Goal: Task Accomplishment & Management: Use online tool/utility

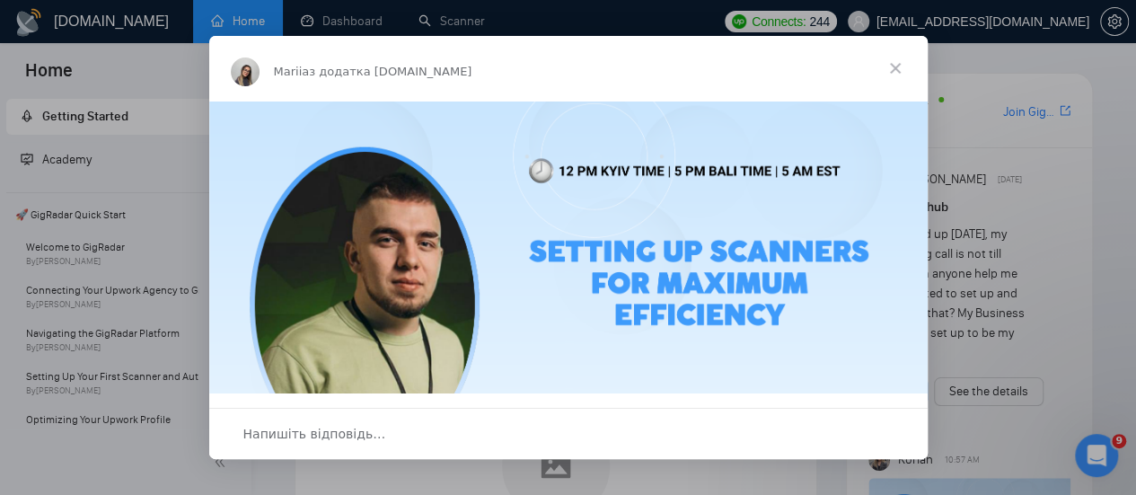
click at [896, 73] on span "Закрити" at bounding box center [895, 68] width 65 height 65
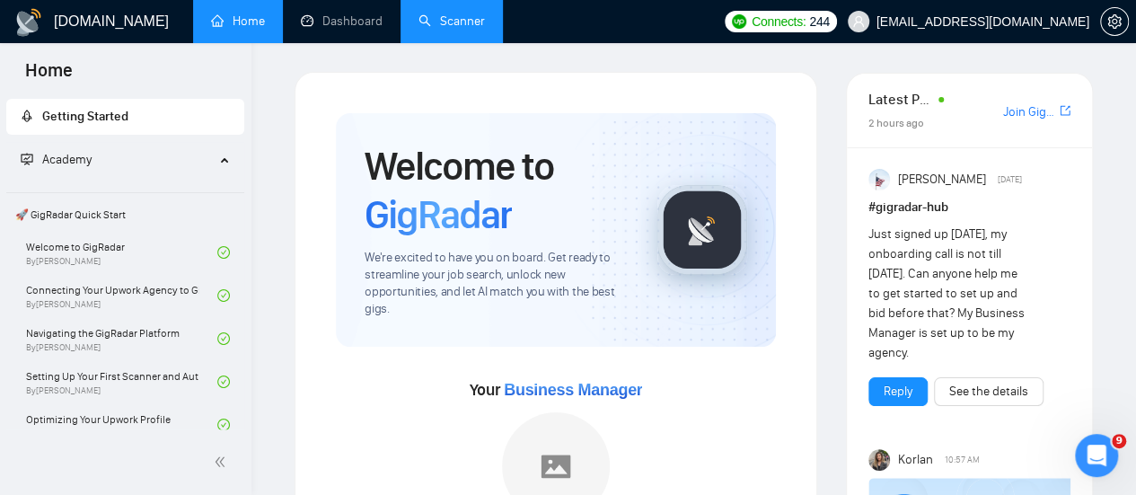
click at [452, 28] on link "Scanner" at bounding box center [452, 20] width 66 height 15
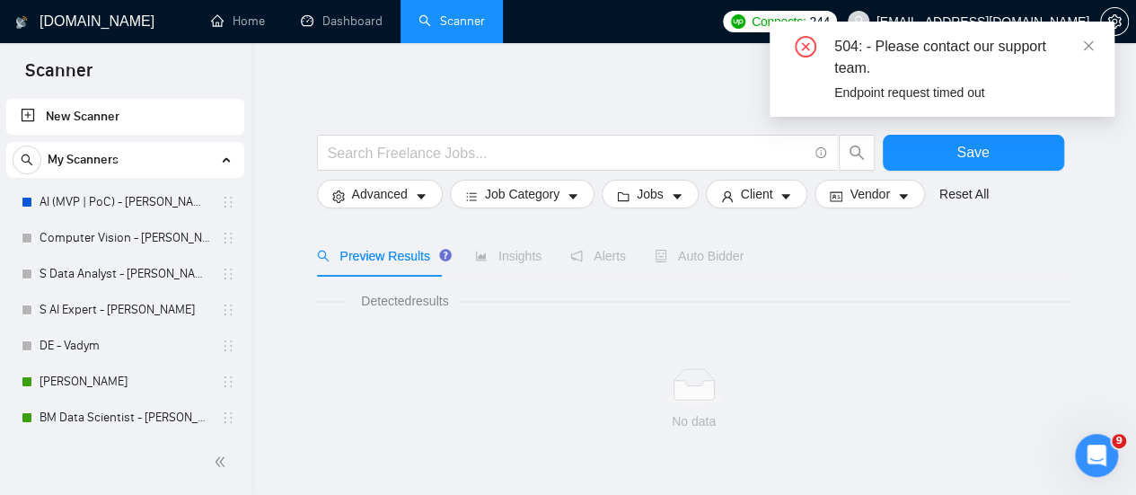
click at [879, 90] on div "Endpoint request timed out" at bounding box center [964, 93] width 259 height 20
click at [1092, 33] on div "504: - Please contact our support team. Endpoint request timed out" at bounding box center [942, 69] width 345 height 95
click at [1084, 48] on icon "close" at bounding box center [1089, 46] width 13 height 13
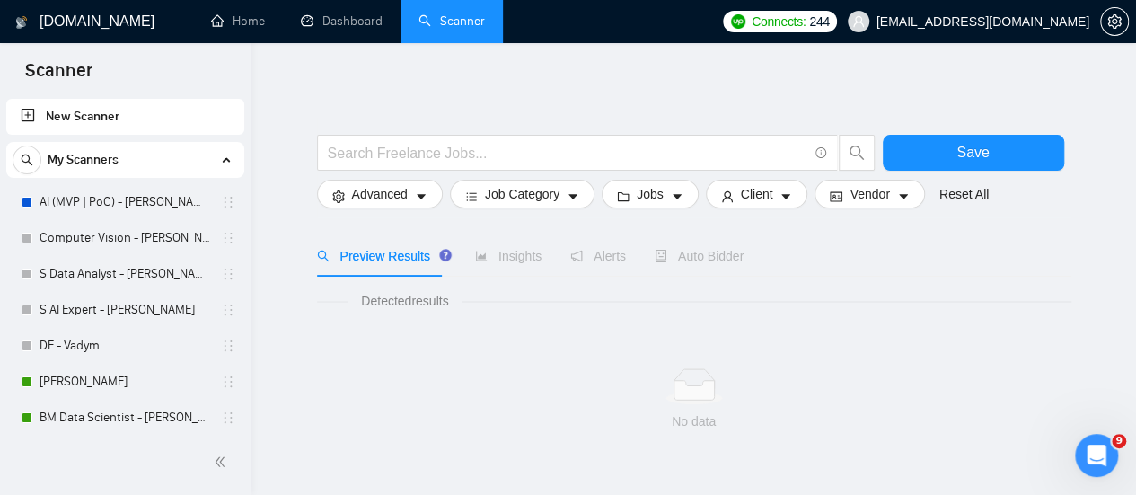
click at [474, 22] on link "Scanner" at bounding box center [452, 20] width 66 height 15
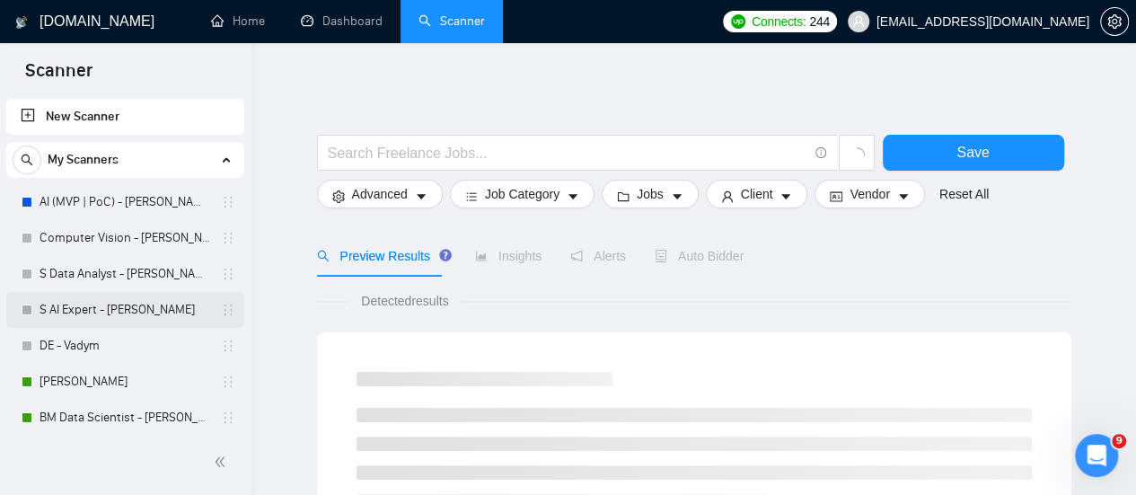
scroll to position [180, 0]
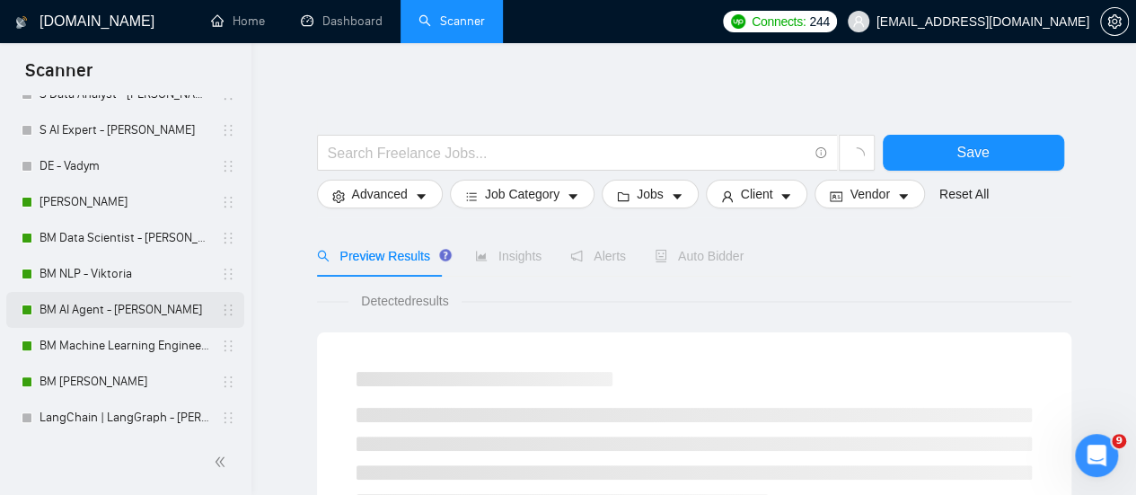
click at [82, 301] on link "BM AI Agent - [PERSON_NAME]" at bounding box center [125, 310] width 171 height 36
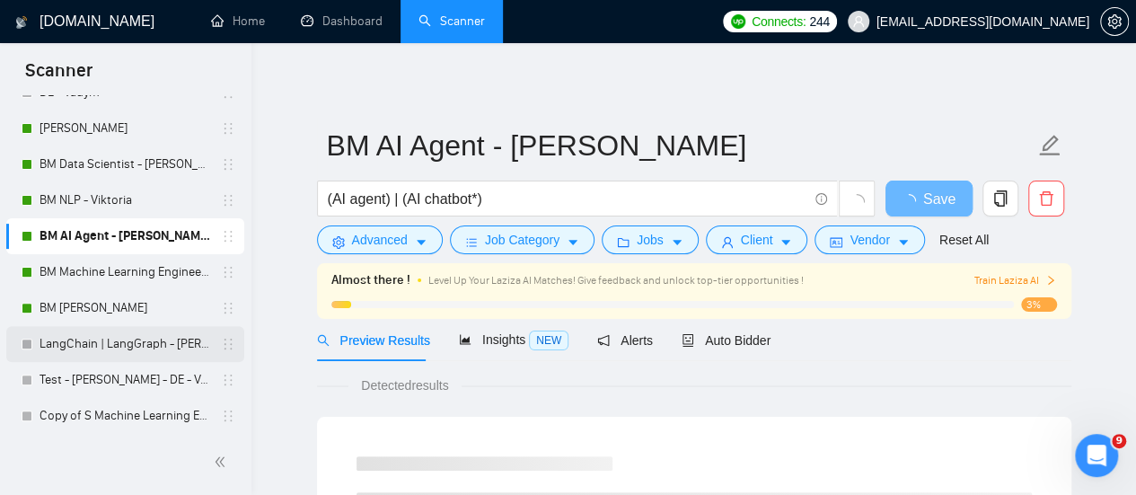
scroll to position [294, 0]
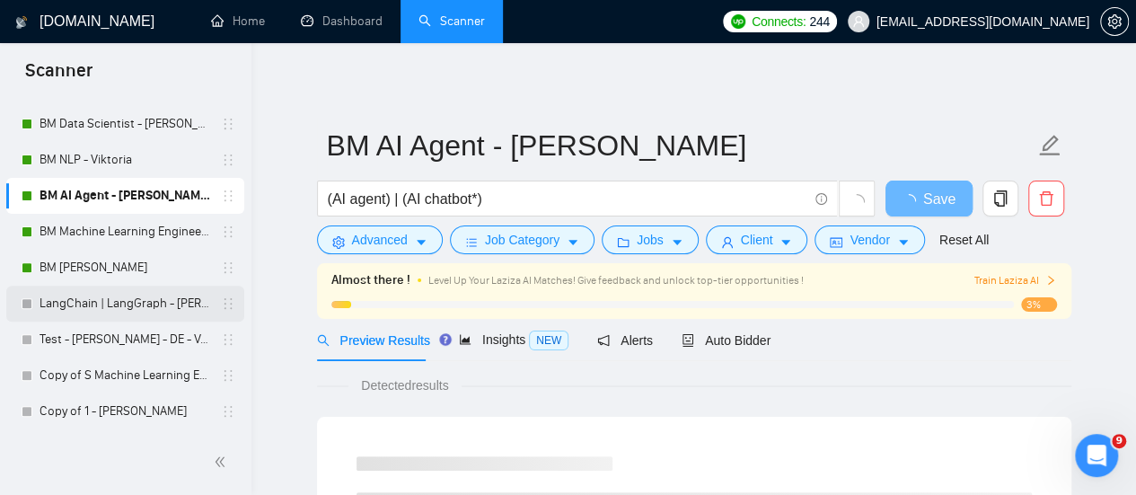
click at [74, 304] on link "LangChain | LangGraph - [PERSON_NAME]" at bounding box center [125, 304] width 171 height 36
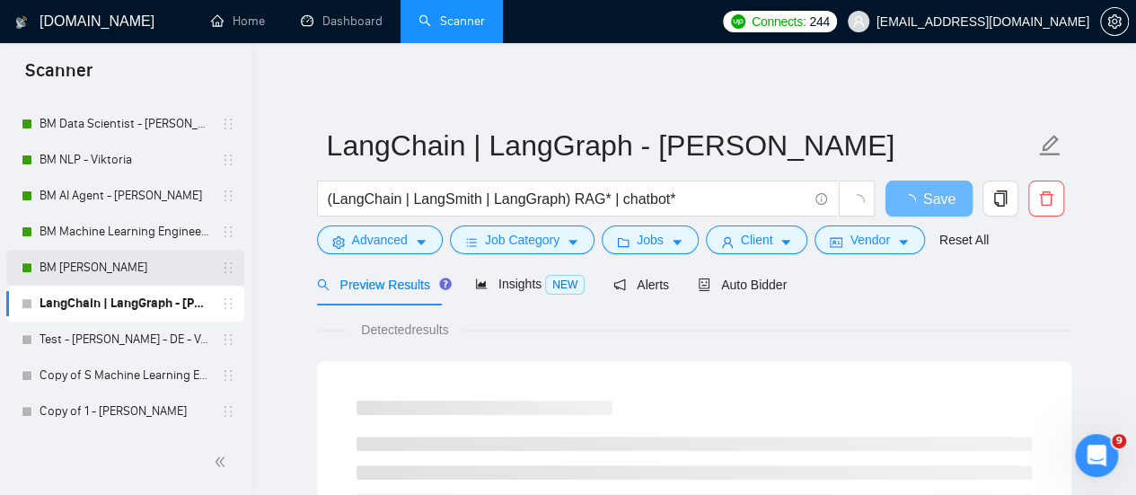
click at [90, 277] on link "BM [PERSON_NAME]" at bounding box center [125, 268] width 171 height 36
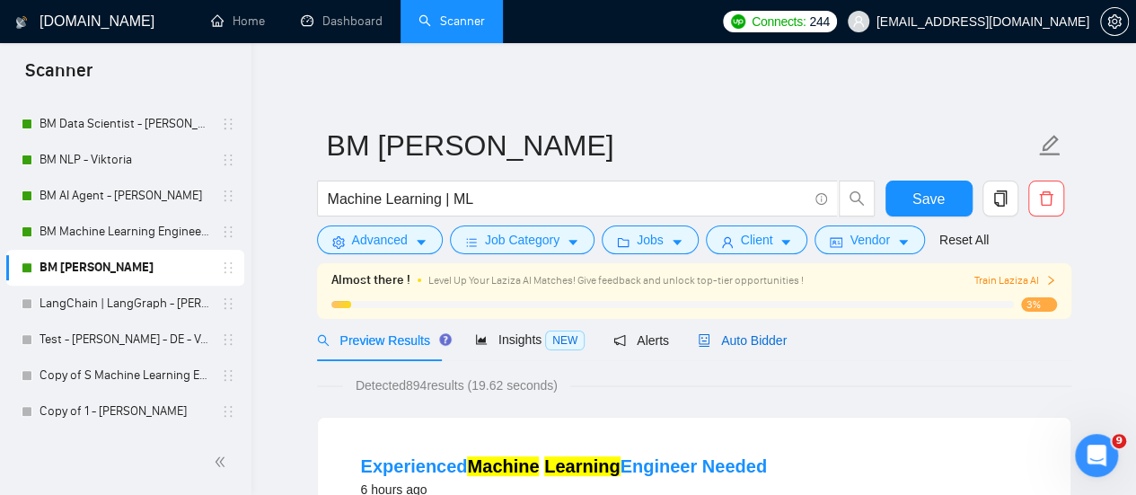
click at [702, 335] on icon "robot" at bounding box center [704, 340] width 13 height 13
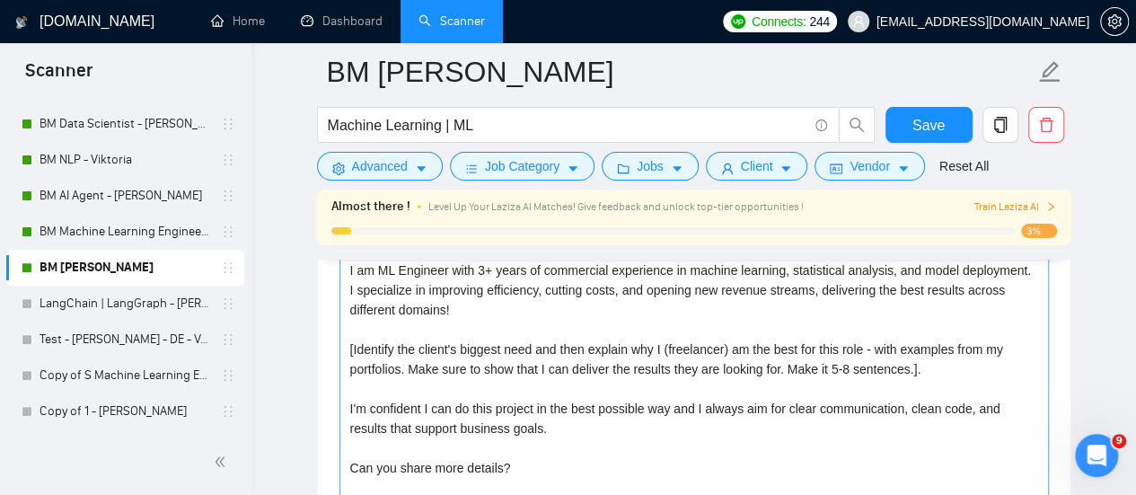
scroll to position [2156, 0]
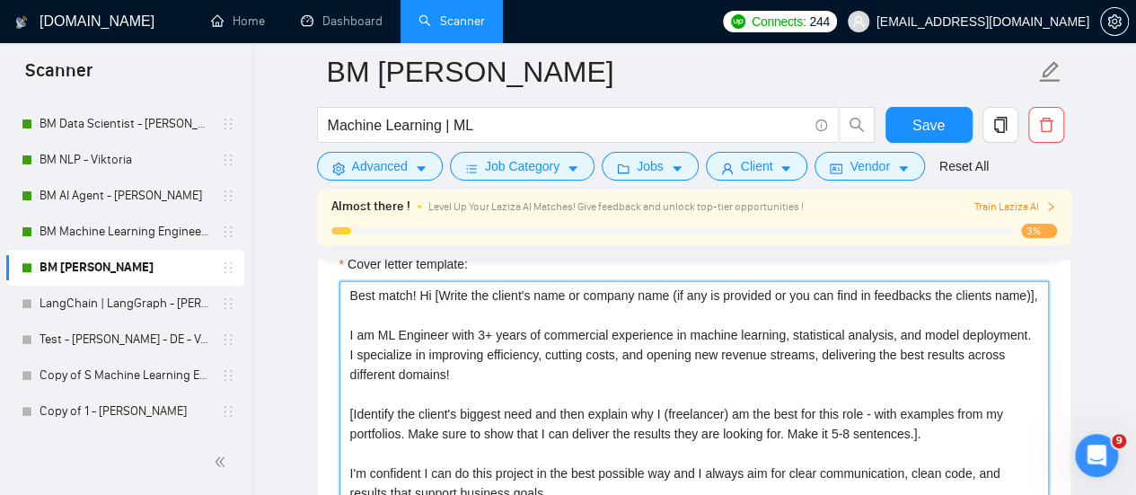
click at [527, 321] on textarea "Best match! Hi [Write the client's name or company name (if any is provided or …" at bounding box center [695, 483] width 710 height 404
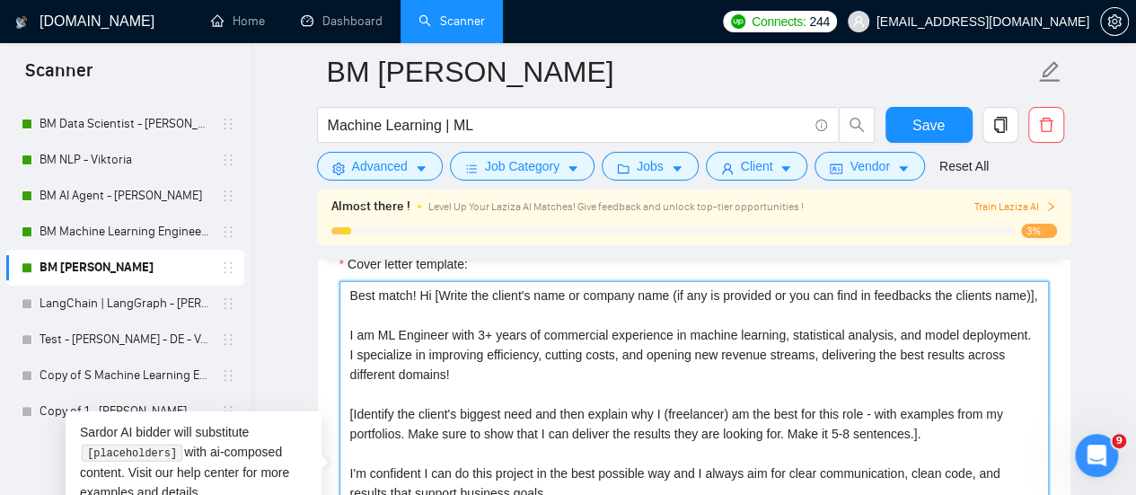
click at [568, 321] on textarea "Best match! Hi [Write the client's name or company name (if any is provided or …" at bounding box center [695, 483] width 710 height 404
click at [456, 348] on textarea "Best match! Hi [Write the client's name or company name (if any is provided or …" at bounding box center [695, 483] width 710 height 404
click at [496, 381] on textarea "Best match! Hi [Write the client's name or company name (if any is provided or …" at bounding box center [695, 483] width 710 height 404
click at [525, 360] on textarea "Best match! Hi [Write the client's name or company name (if any is provided or …" at bounding box center [695, 483] width 710 height 404
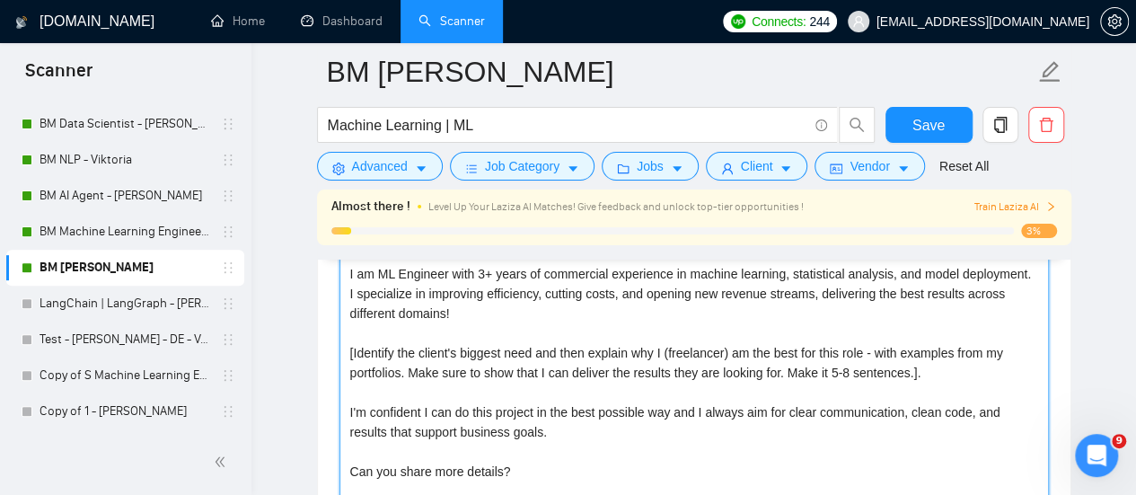
scroll to position [2336, 0]
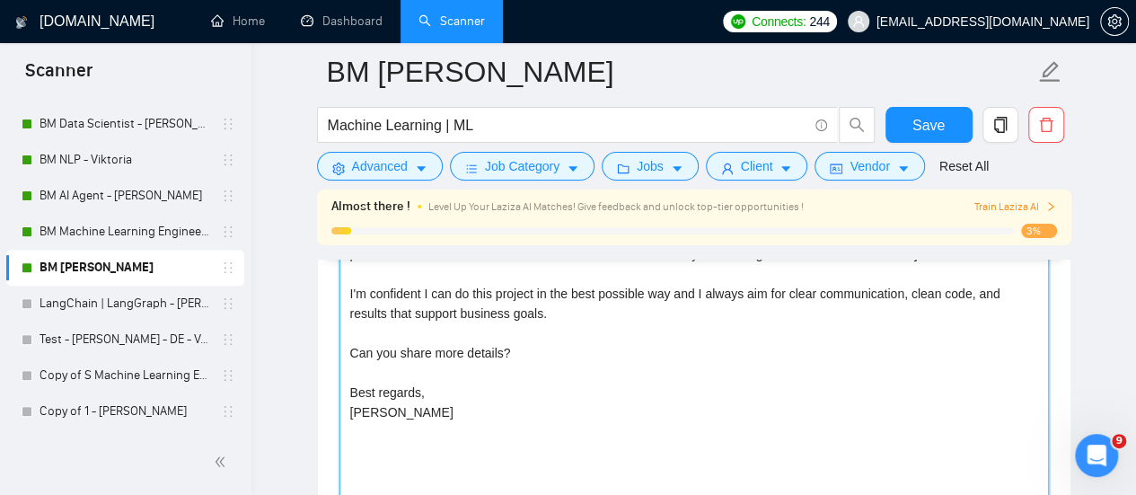
click at [505, 355] on textarea "Best match! Hi [Write the client's name or company name (if any is provided or …" at bounding box center [695, 304] width 710 height 404
click at [517, 336] on textarea "Best match! Hi [Write the client's name or company name (if any is provided or …" at bounding box center [695, 304] width 710 height 404
click at [531, 324] on textarea "Best match! Hi [Write the client's name or company name (if any is provided or …" at bounding box center [695, 304] width 710 height 404
click at [537, 310] on textarea "Best match! Hi [Write the client's name or company name (if any is provided or …" at bounding box center [695, 304] width 710 height 404
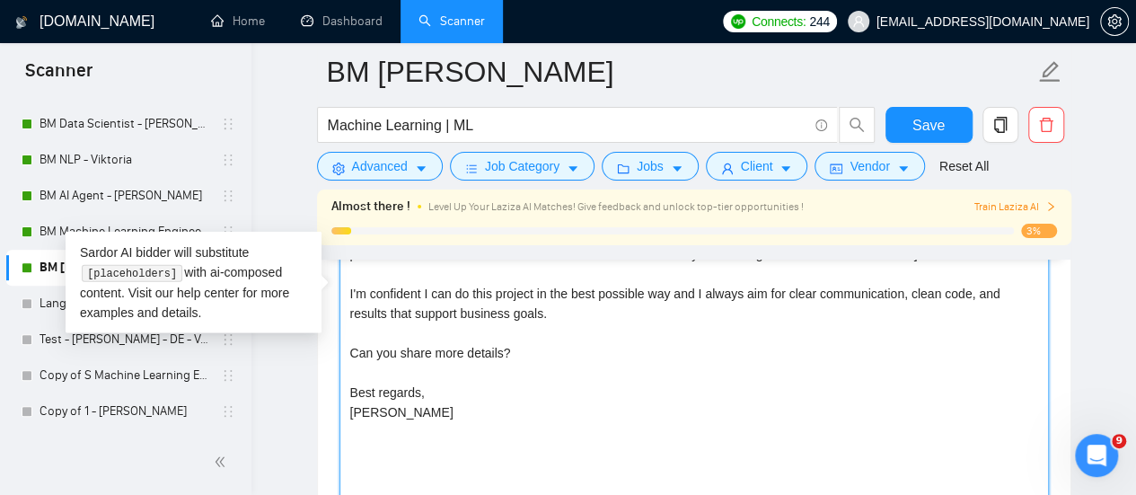
paste textarea "Also, you can check my previous projects here: [URL][DOMAIN_NAME]"
drag, startPoint x: 990, startPoint y: 329, endPoint x: 347, endPoint y: 330, distance: 643.2
click at [347, 330] on textarea "Best match! Hi [Write the client's name or company name (if any is provided or …" at bounding box center [695, 304] width 710 height 404
paste textarea "90067308738969"
click at [444, 308] on textarea "Best match! Hi [Write the client's name or company name (if any is provided or …" at bounding box center [695, 304] width 710 height 404
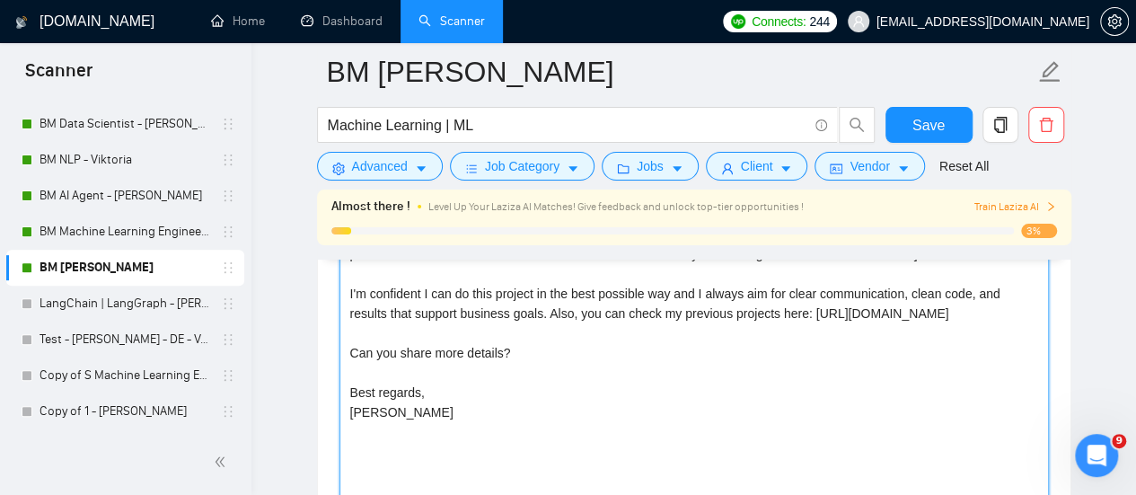
drag, startPoint x: 436, startPoint y: 432, endPoint x: 346, endPoint y: 385, distance: 101.7
click at [346, 385] on textarea "Best match! Hi [Write the client's name or company name (if any is provided or …" at bounding box center [695, 304] width 710 height 404
click at [502, 365] on textarea "Best match! Hi [Write the client's name or company name (if any is provided or …" at bounding box center [695, 304] width 710 height 404
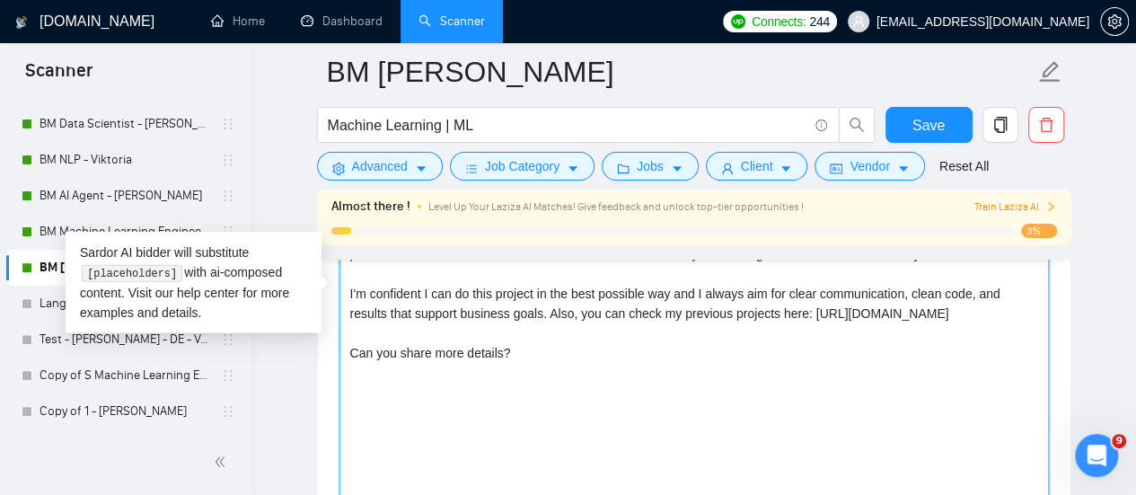
drag, startPoint x: 480, startPoint y: 378, endPoint x: 325, endPoint y: 366, distance: 155.0
click at [325, 366] on div "Cover letter template: Best match! Hi [Write the client's name or company name …" at bounding box center [694, 301] width 753 height 496
paste textarea "I’d be excited to work with you."
click at [606, 290] on textarea "Best match! Hi [Write the client's name or company name (if any is provided or …" at bounding box center [695, 304] width 710 height 404
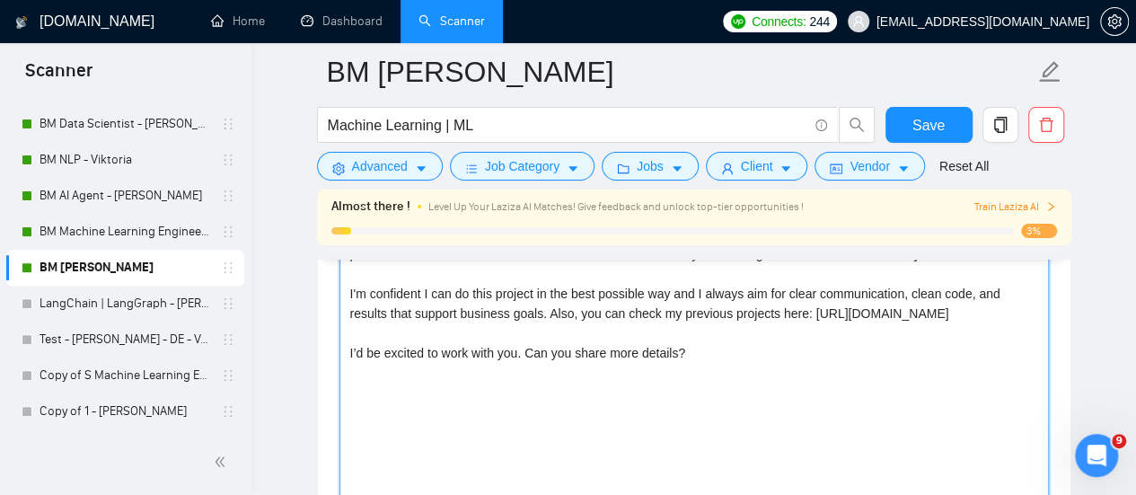
drag, startPoint x: 507, startPoint y: 306, endPoint x: 332, endPoint y: 277, distance: 176.8
click at [332, 277] on div "Cover letter template: Best match! Hi [Write the client's name or company name …" at bounding box center [694, 301] width 753 height 496
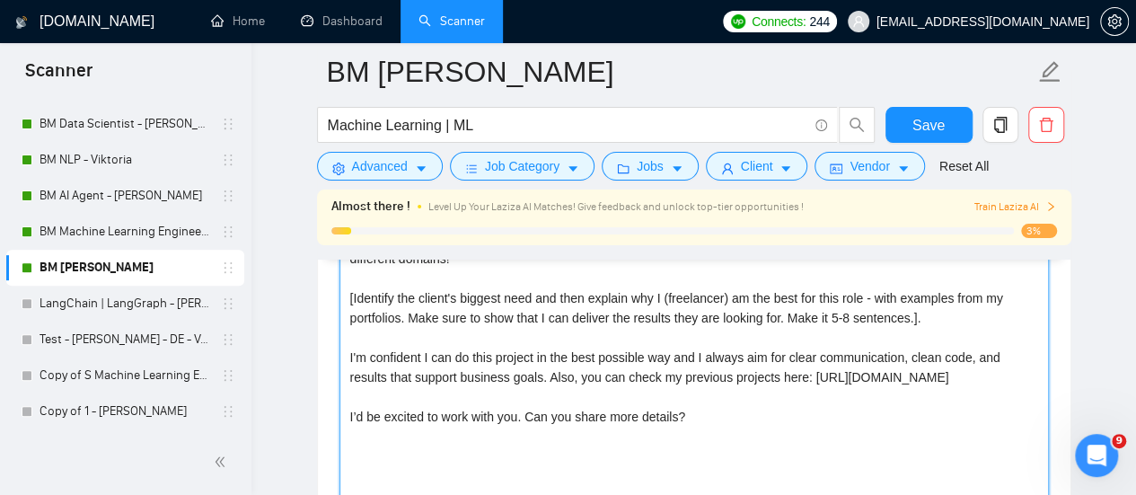
scroll to position [2246, 0]
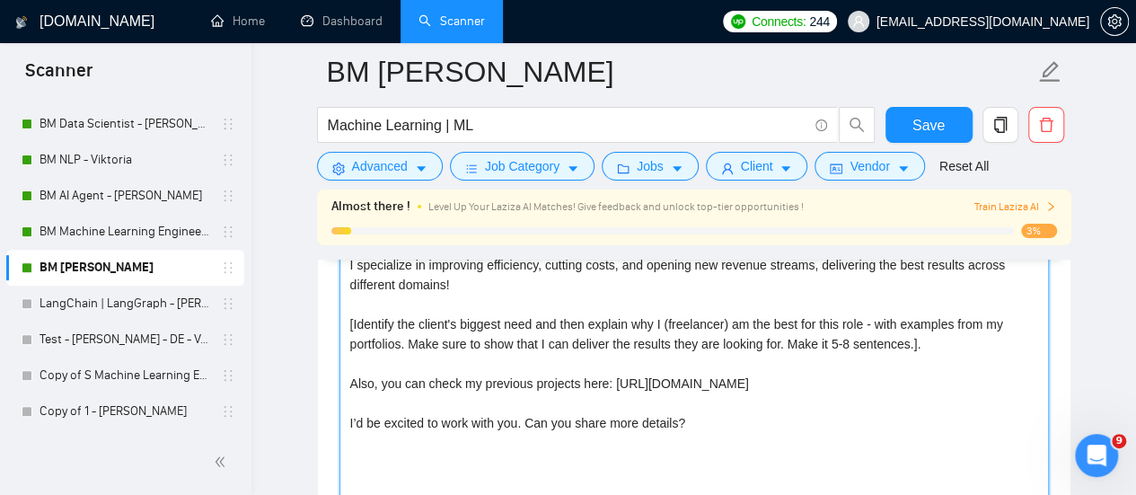
click at [475, 349] on textarea "Best match! Hi [Write the client's name or company name (if any is provided or …" at bounding box center [695, 393] width 710 height 404
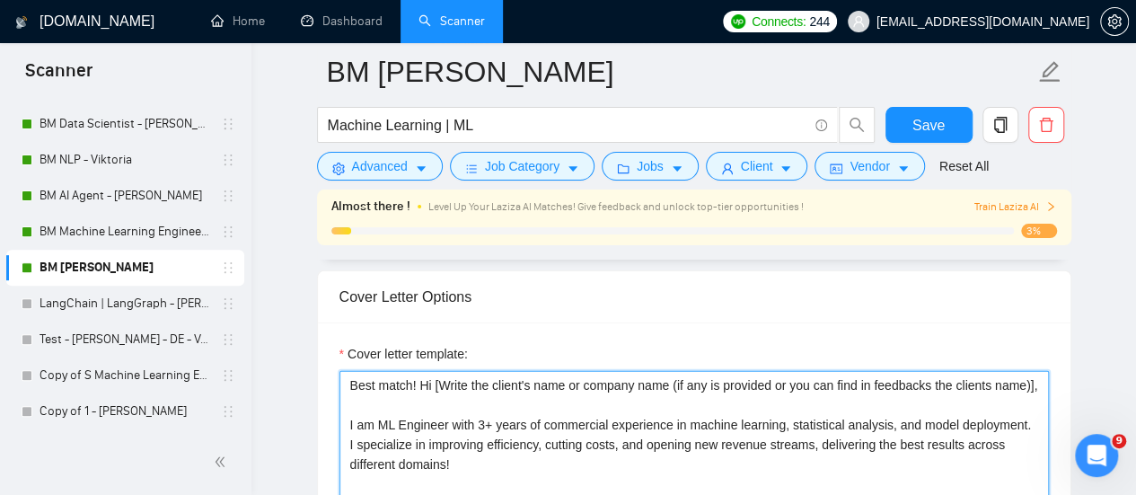
scroll to position [2156, 0]
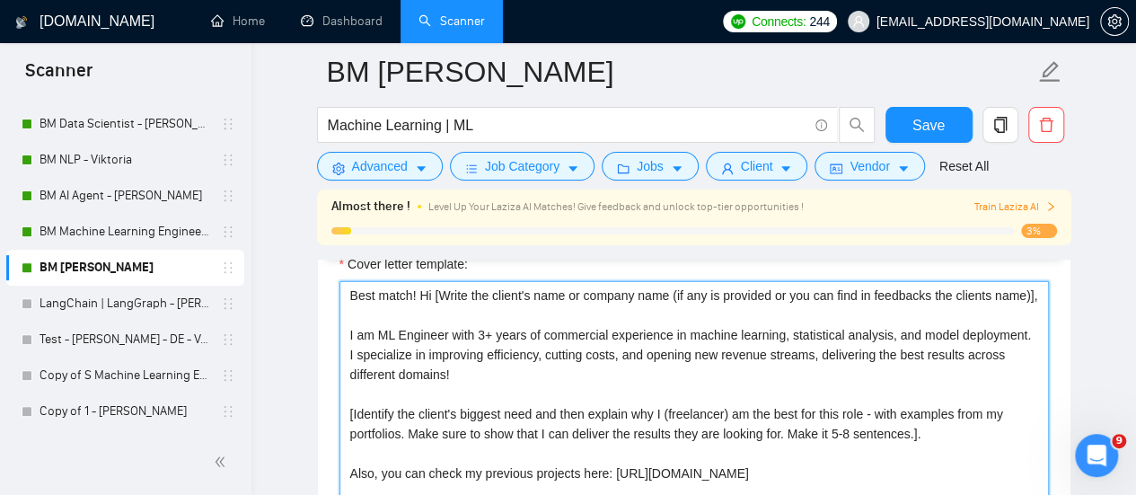
drag, startPoint x: 480, startPoint y: 371, endPoint x: 802, endPoint y: 342, distance: 323.8
click at [803, 345] on textarea "Best match! Hi [Write the client's name or company name (if any is provided or …" at bounding box center [695, 483] width 710 height 404
click at [757, 324] on textarea "Best match! Hi [Write the client's name or company name (if any is provided or …" at bounding box center [695, 483] width 710 height 404
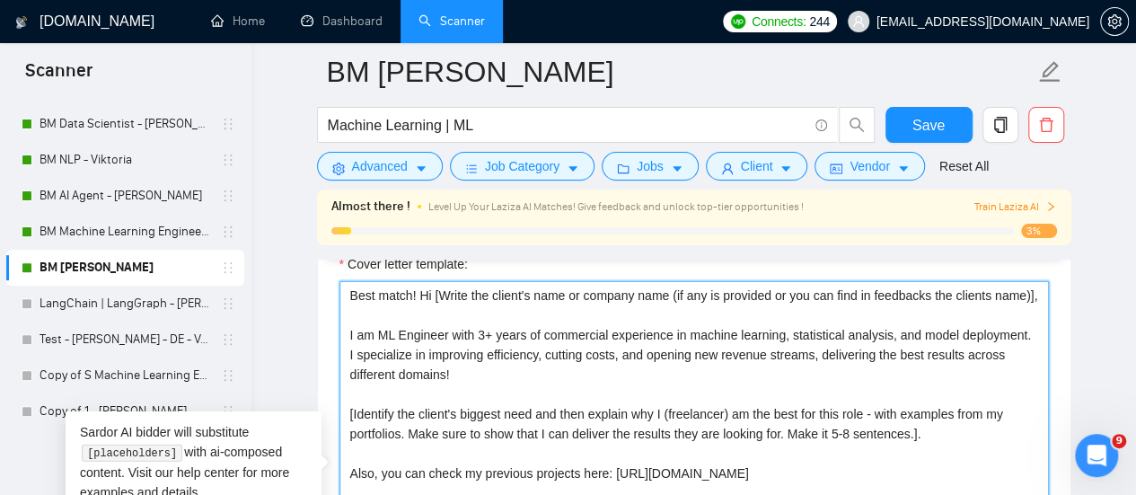
click at [422, 290] on textarea "Best match! Hi [Write the client's name or company name (if any is provided or …" at bounding box center [695, 483] width 710 height 404
drag, startPoint x: 347, startPoint y: 331, endPoint x: 330, endPoint y: 287, distance: 47.2
click at [330, 287] on div "Cover letter template: Best match! Hi [Write the client's name or company name …" at bounding box center [694, 481] width 753 height 496
paste textarea "Your project immediately stood out to me — it is exactly the kind of high-impac…"
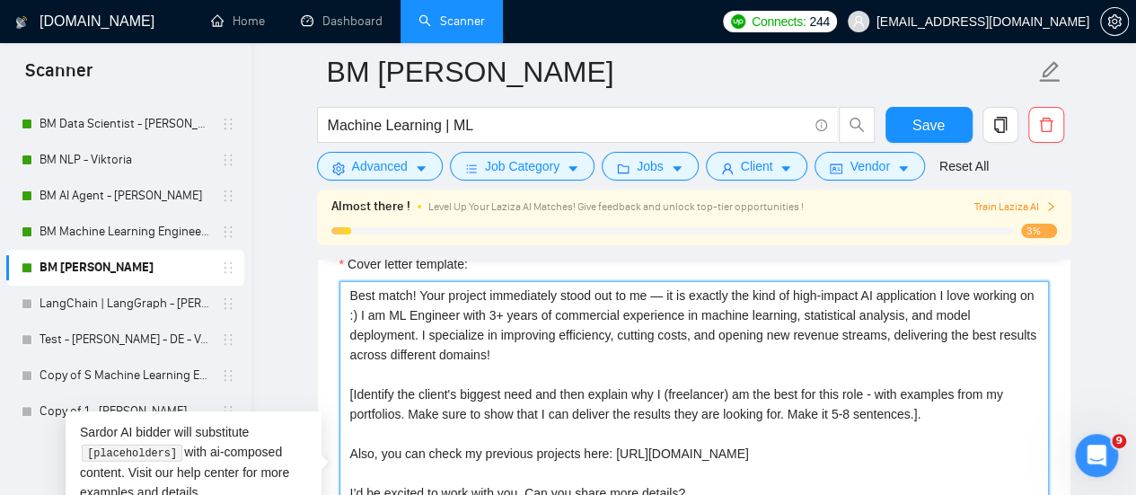
click at [420, 324] on textarea "Best match! Your project immediately stood out to me — it is exactly the kind o…" at bounding box center [695, 483] width 710 height 404
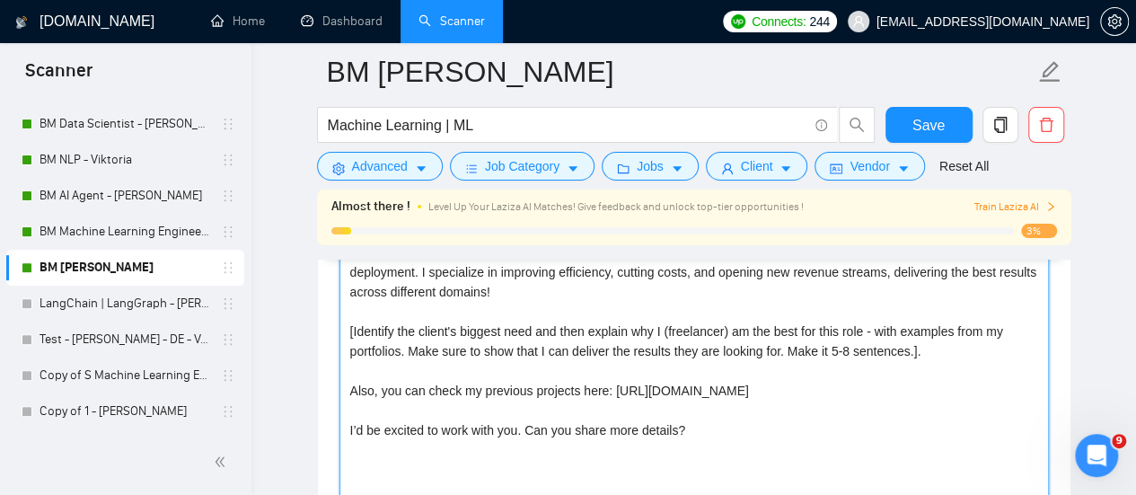
scroll to position [2246, 0]
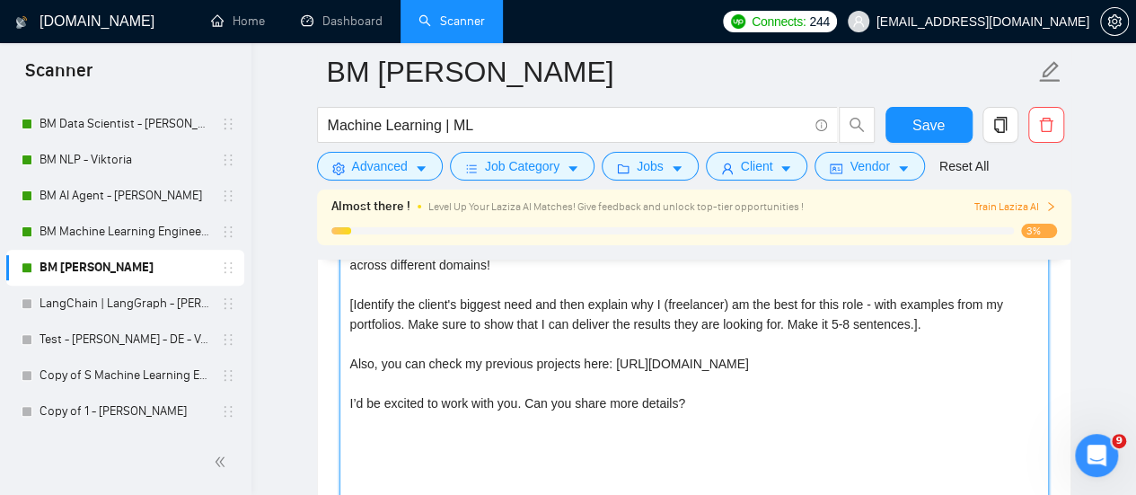
click at [515, 305] on textarea "Best match! Your project immediately stood out to me — it is exactly the kind o…" at bounding box center [695, 393] width 710 height 404
click at [464, 322] on textarea "Best match! Your project immediately stood out to me — it is exactly the kind o…" at bounding box center [695, 393] width 710 height 404
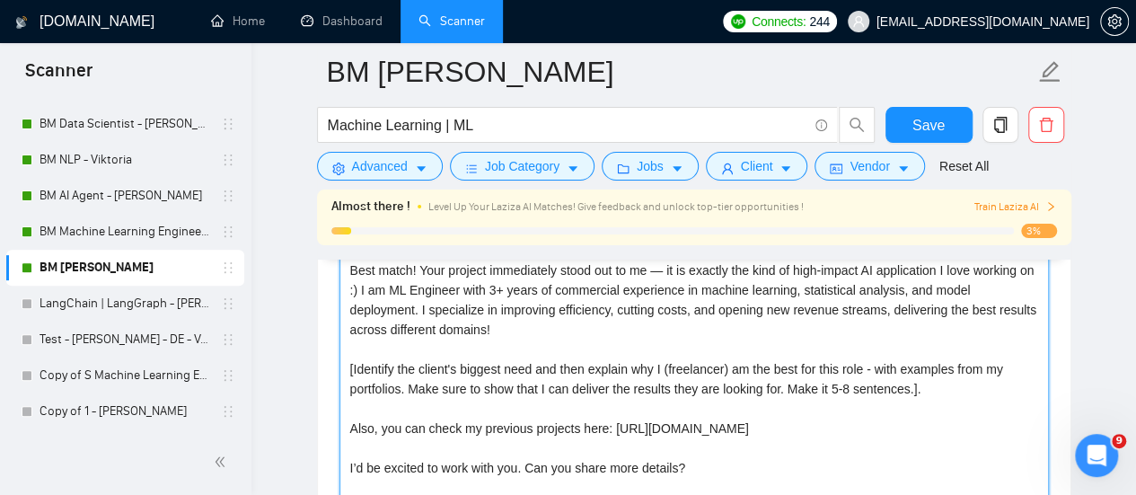
scroll to position [2156, 0]
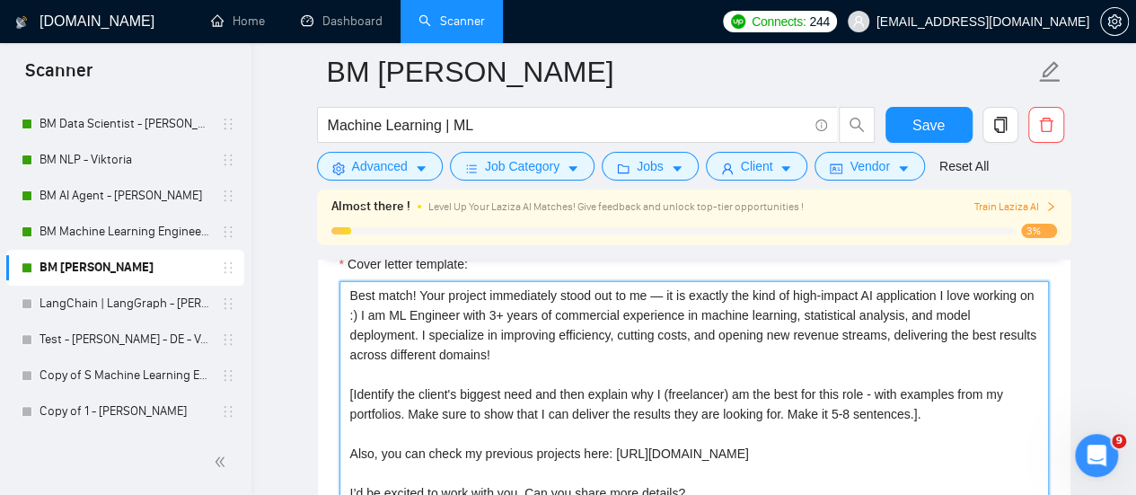
click at [476, 345] on textarea "Best match! Your project immediately stood out to me — it is exactly the kind o…" at bounding box center [695, 483] width 710 height 404
click at [526, 340] on textarea "Best match! Your project immediately stood out to me — it is exactly the kind o…" at bounding box center [695, 483] width 710 height 404
click at [535, 336] on textarea "Best match! Your project immediately stood out to me — it is exactly the kind o…" at bounding box center [695, 483] width 710 height 404
click at [517, 337] on textarea "Best match! Your project immediately stood out to me — it is exactly the kind o…" at bounding box center [695, 483] width 710 height 404
drag, startPoint x: 420, startPoint y: 325, endPoint x: 499, endPoint y: 349, distance: 81.8
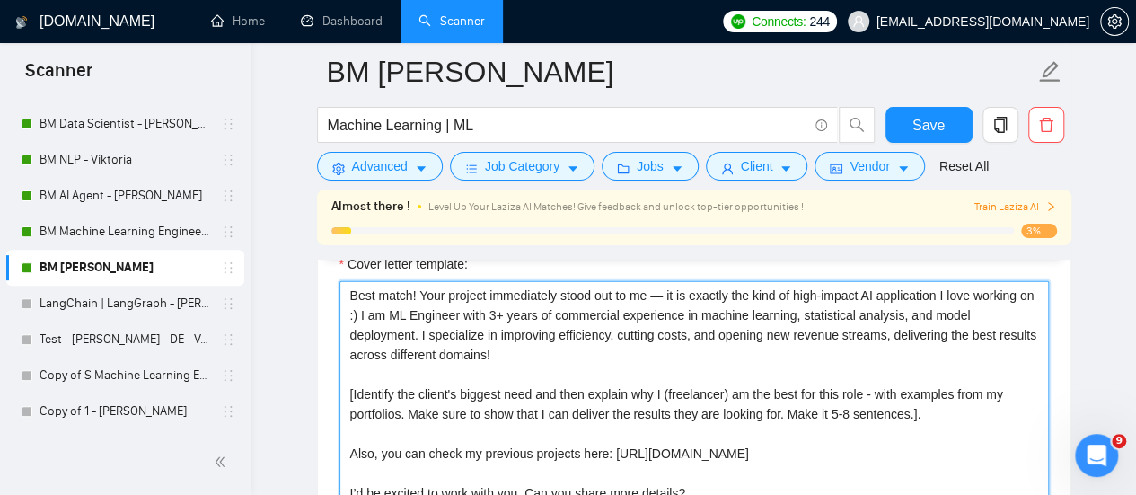
click at [499, 349] on textarea "Best match! Your project immediately stood out to me — it is exactly the kind o…" at bounding box center [695, 483] width 710 height 404
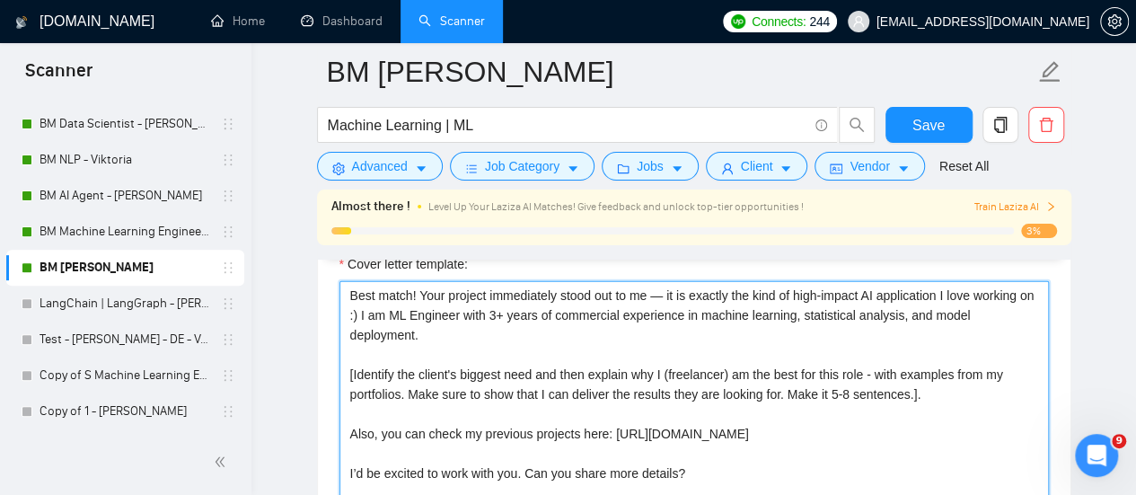
click at [490, 367] on textarea "Best match! Your project immediately stood out to me — it is exactly the kind o…" at bounding box center [695, 483] width 710 height 404
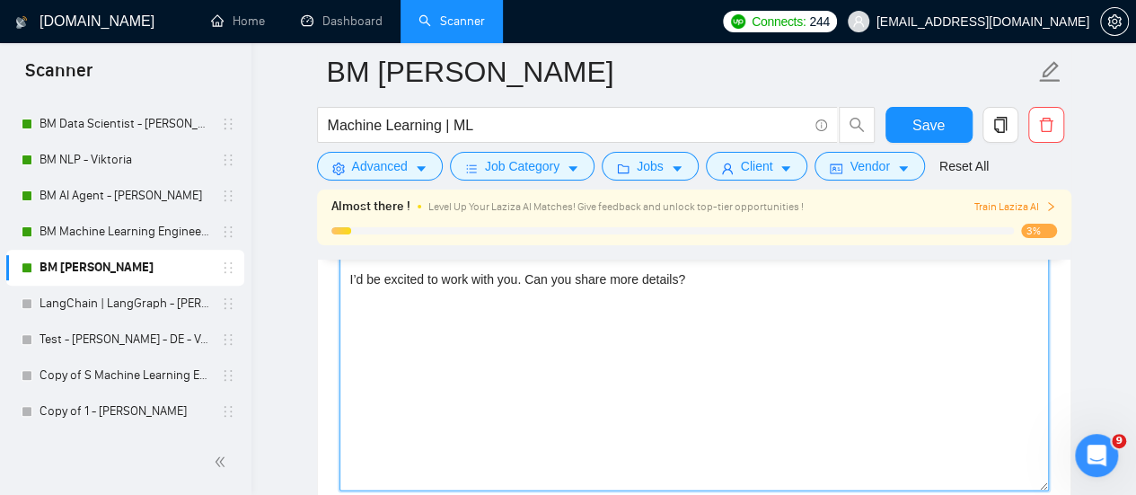
scroll to position [2246, 0]
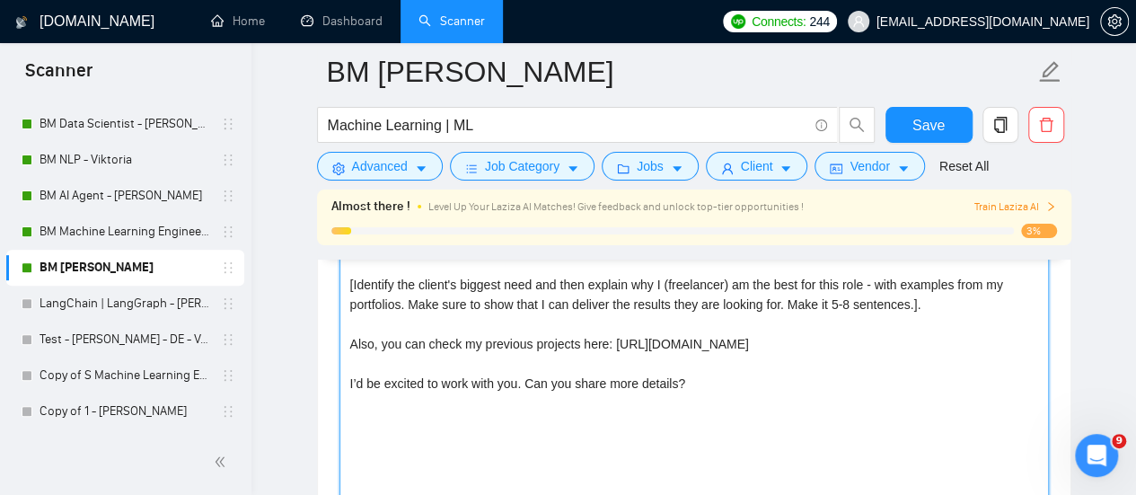
click at [529, 273] on textarea "Best match! Your project immediately stood out to me — it is exactly the kind o…" at bounding box center [695, 393] width 710 height 404
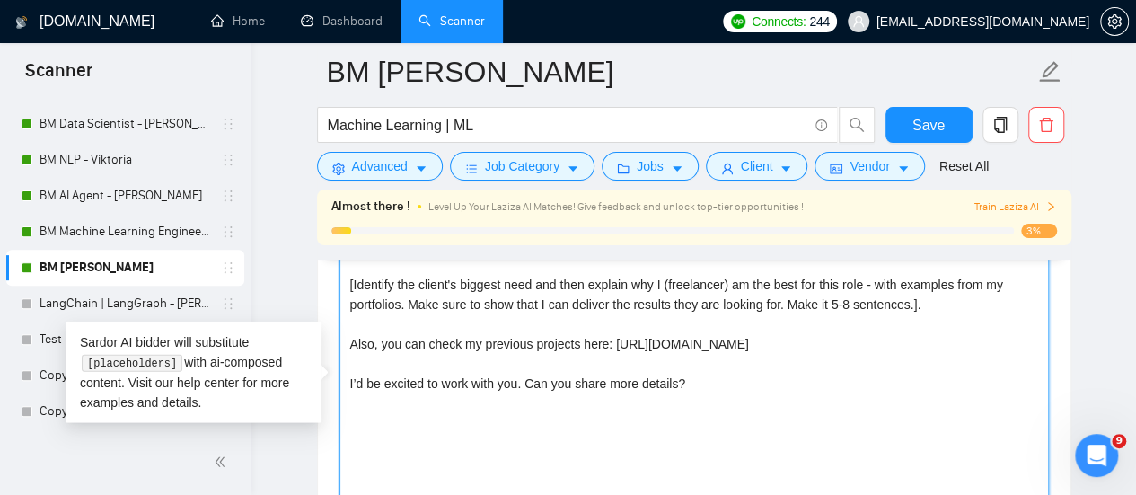
drag, startPoint x: 688, startPoint y: 393, endPoint x: 350, endPoint y: 389, distance: 337.8
click at [350, 389] on textarea "Best match! Your project immediately stood out to me — it is exactly the kind o…" at bounding box center [695, 393] width 710 height 404
click at [368, 322] on textarea "Best match! Your project immediately stood out to me — it is exactly the kind o…" at bounding box center [695, 393] width 710 height 404
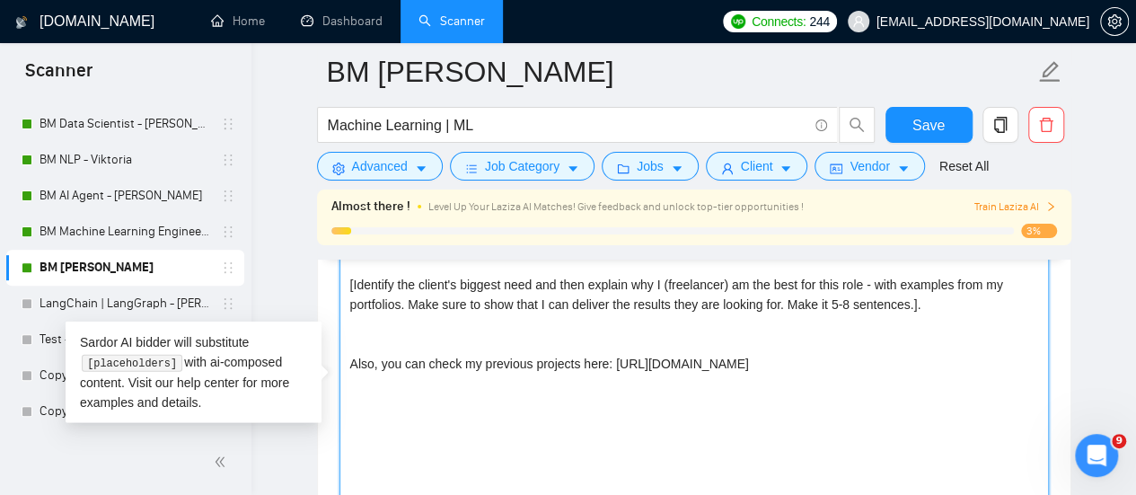
paste textarea "I’d be excited to work with you. Can you share more details?"
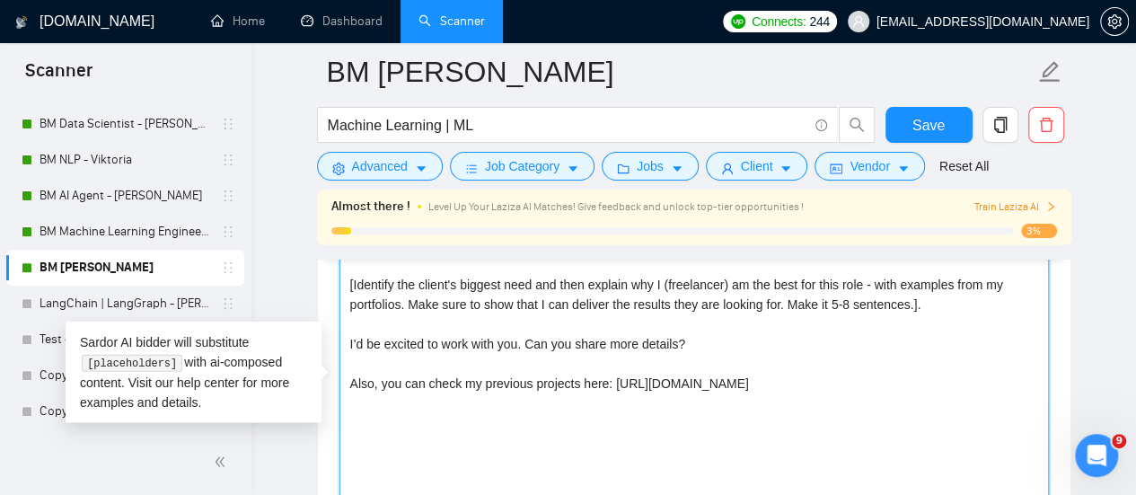
click at [458, 346] on textarea "Best match! Your project immediately stood out to me — it is exactly the kind o…" at bounding box center [695, 393] width 710 height 404
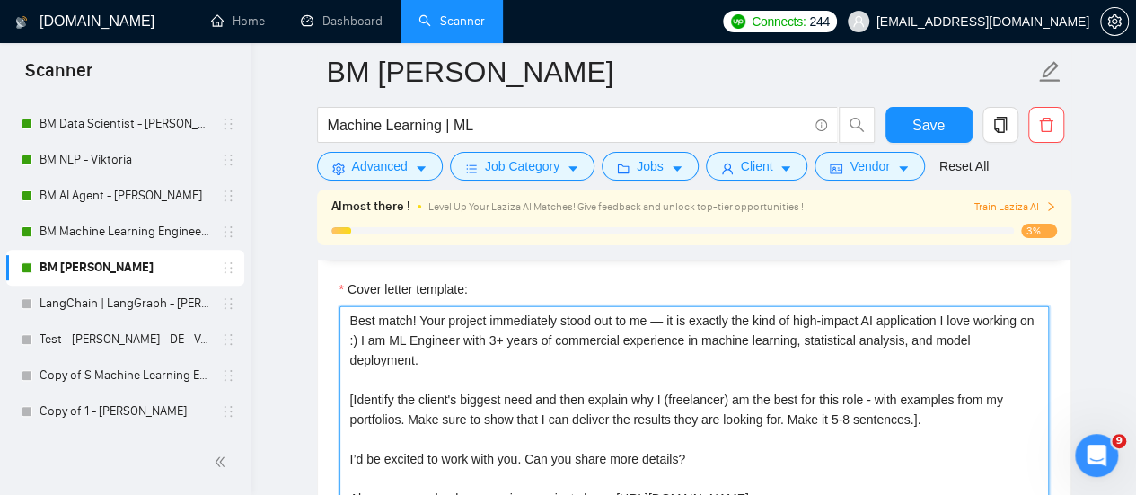
scroll to position [2066, 0]
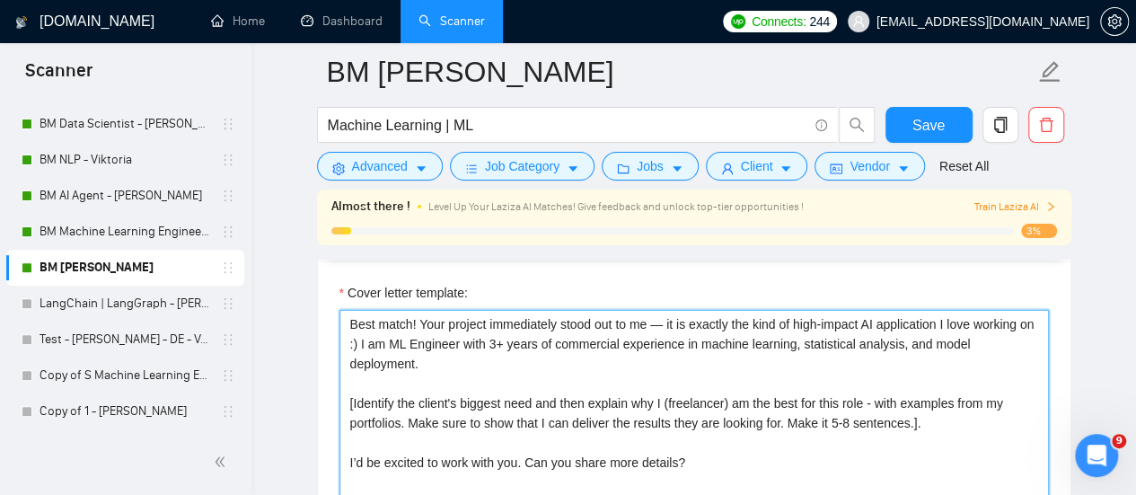
scroll to position [2156, 0]
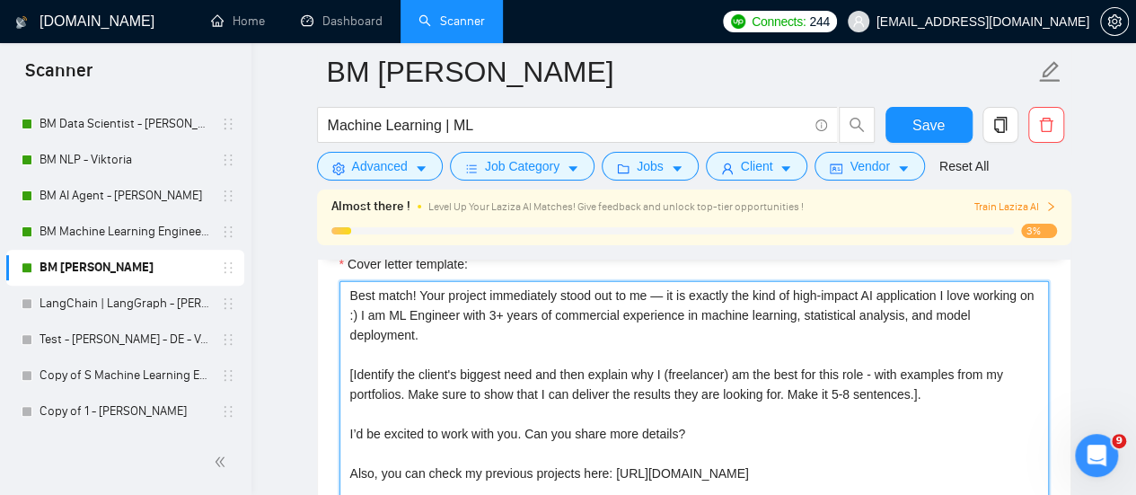
click at [654, 371] on textarea "Best match! Your project immediately stood out to me — it is exactly the kind o…" at bounding box center [695, 483] width 710 height 404
type textarea "Best match! Your project immediately stood out to me — it is exactly the kind o…"
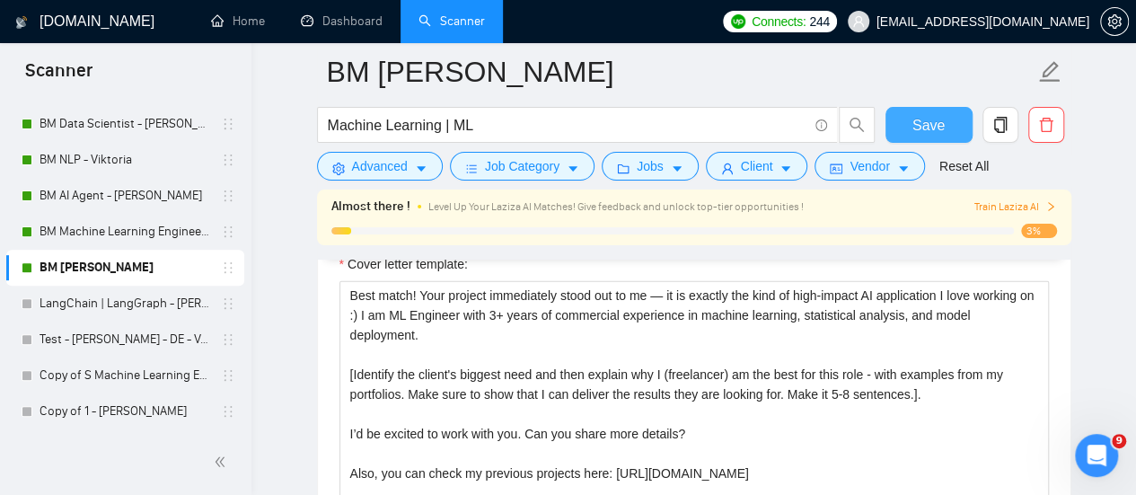
click at [914, 109] on button "Save" at bounding box center [929, 125] width 87 height 36
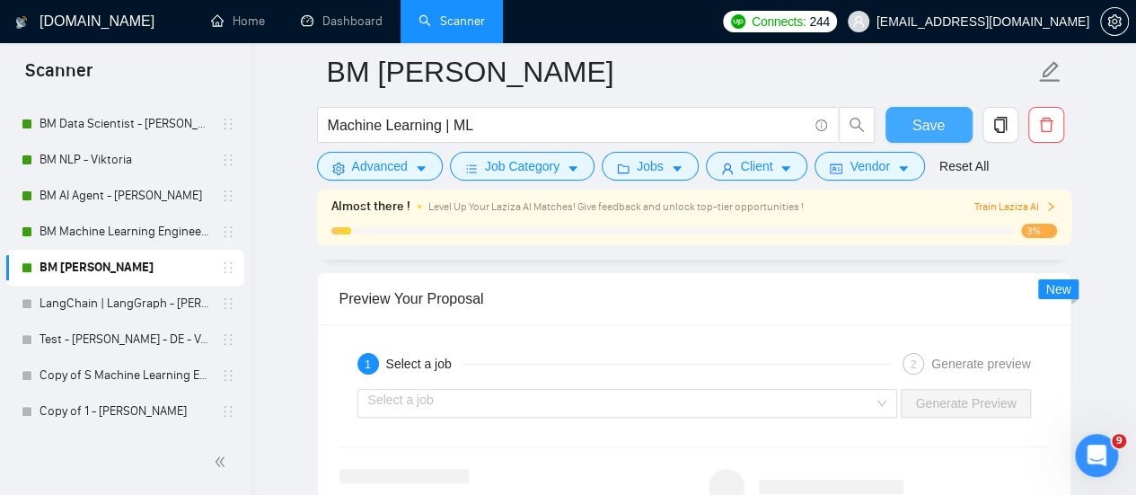
scroll to position [3593, 0]
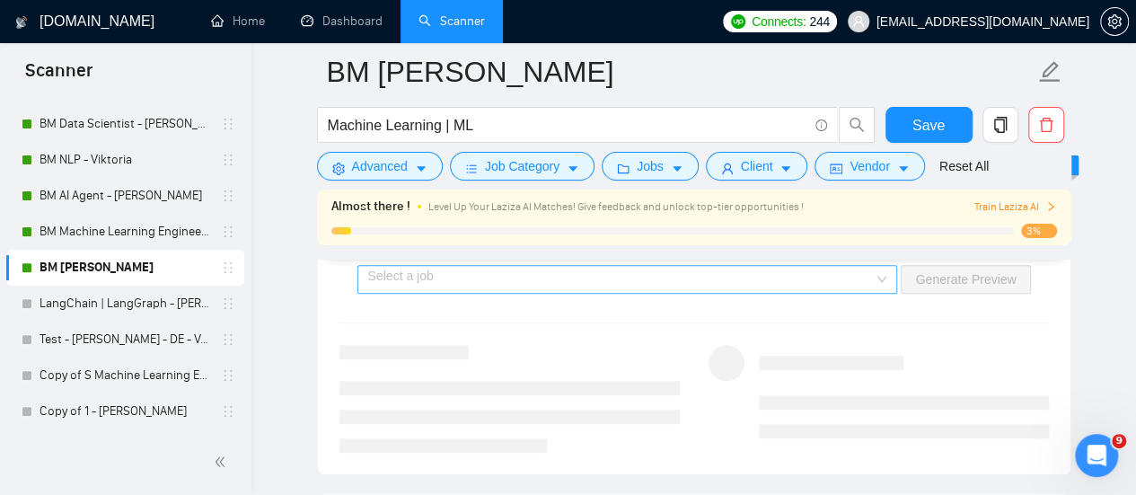
click at [561, 278] on input "search" at bounding box center [621, 279] width 507 height 27
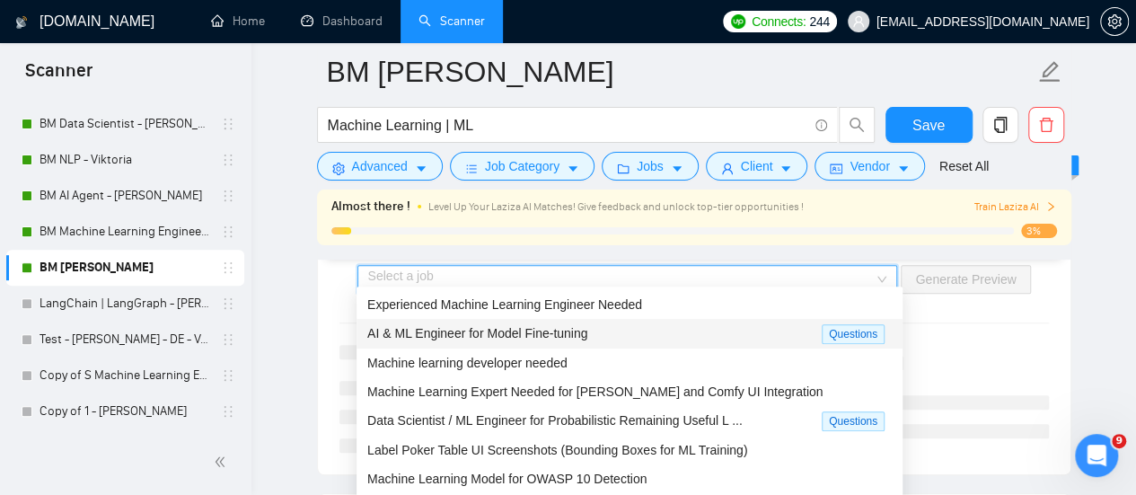
click at [539, 326] on span "AI & ML Engineer for Model Fine-tuning" at bounding box center [477, 333] width 220 height 14
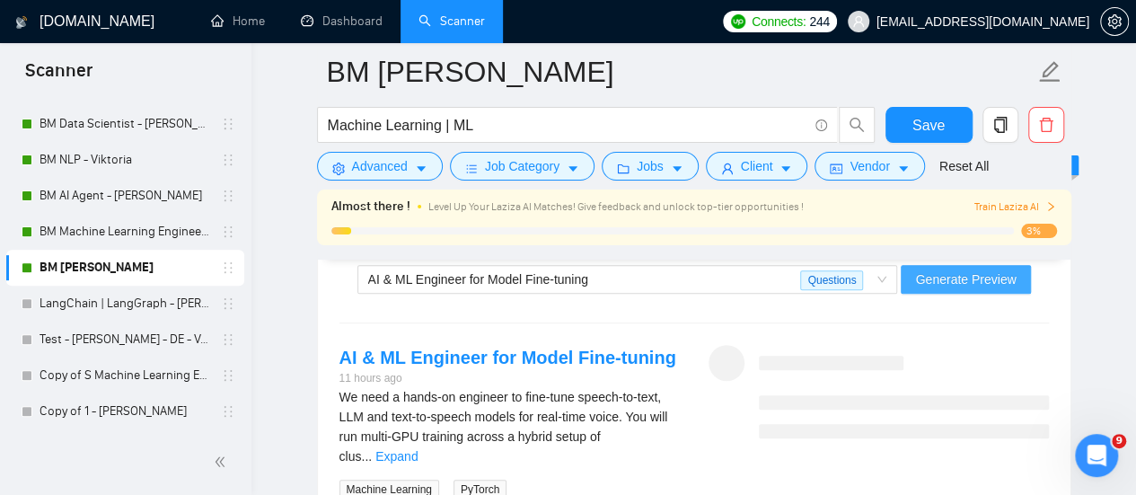
click at [988, 278] on span "Generate Preview" at bounding box center [965, 280] width 101 height 20
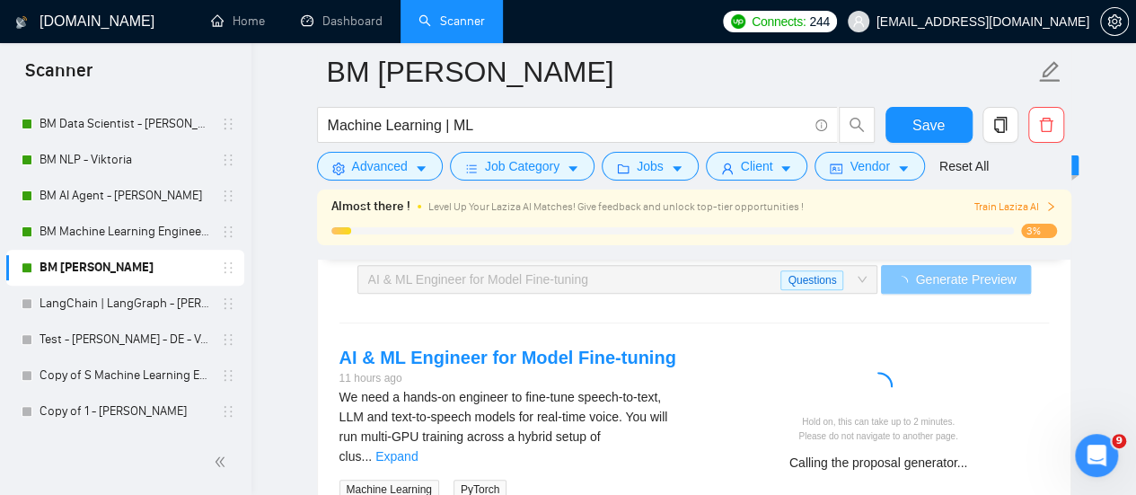
scroll to position [3683, 0]
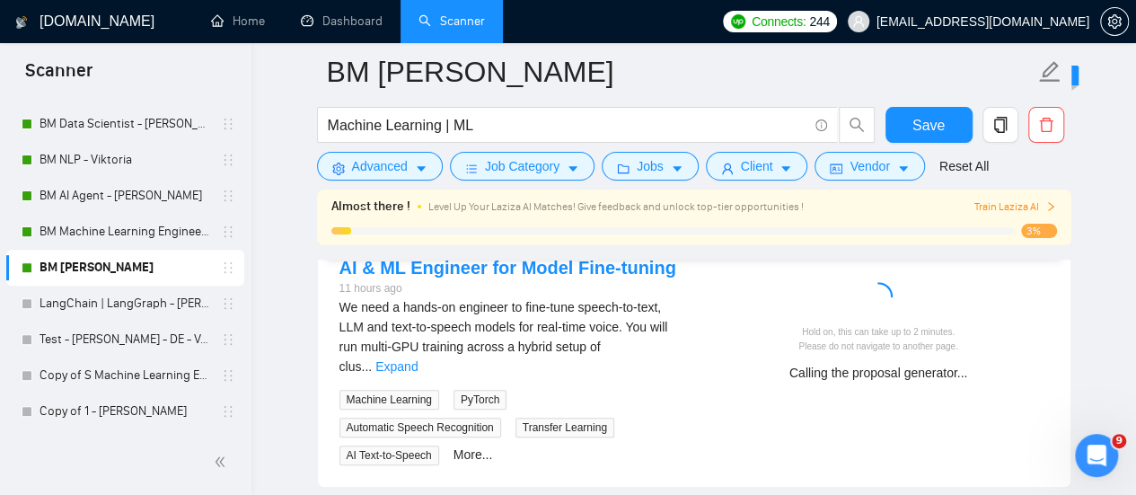
click at [642, 305] on div "We need a hands-on engineer to fine-tune speech-to-text, LLM and text-to-speech…" at bounding box center [510, 336] width 340 height 79
click at [650, 324] on span "We need a hands-on engineer to fine-tune speech-to-text, LLM and text-to-speech…" at bounding box center [504, 337] width 329 height 74
click at [418, 359] on link "Expand" at bounding box center [397, 366] width 42 height 14
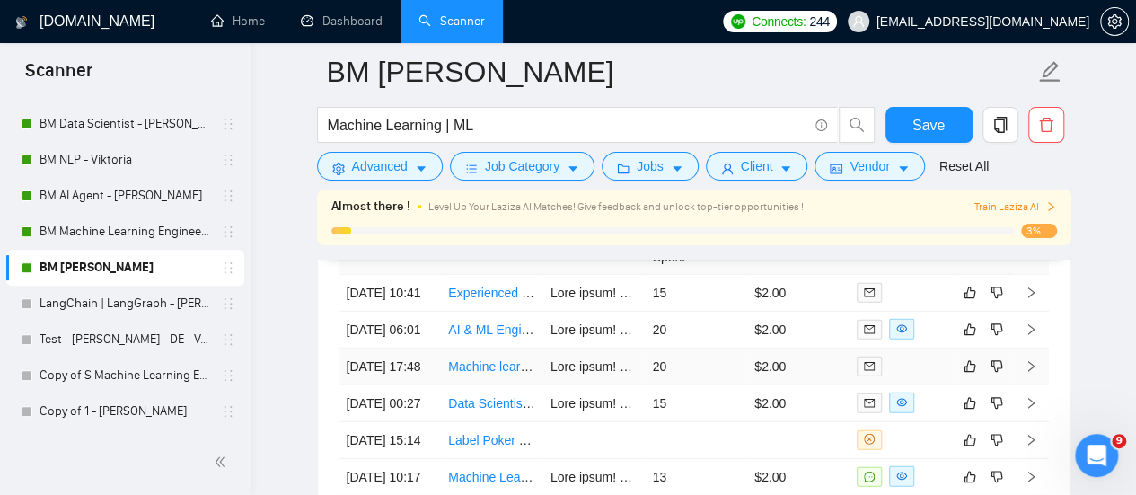
scroll to position [5626, 0]
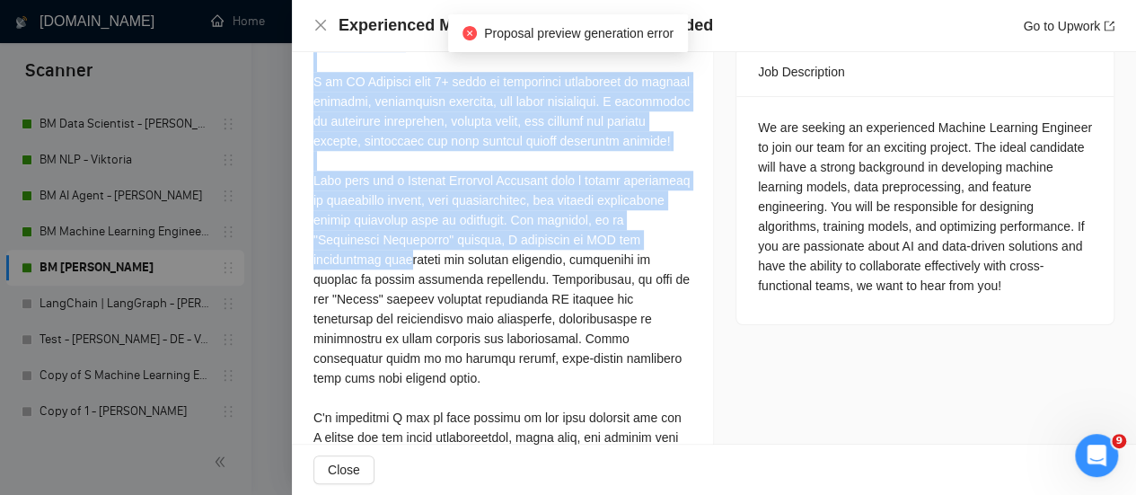
scroll to position [809, 0]
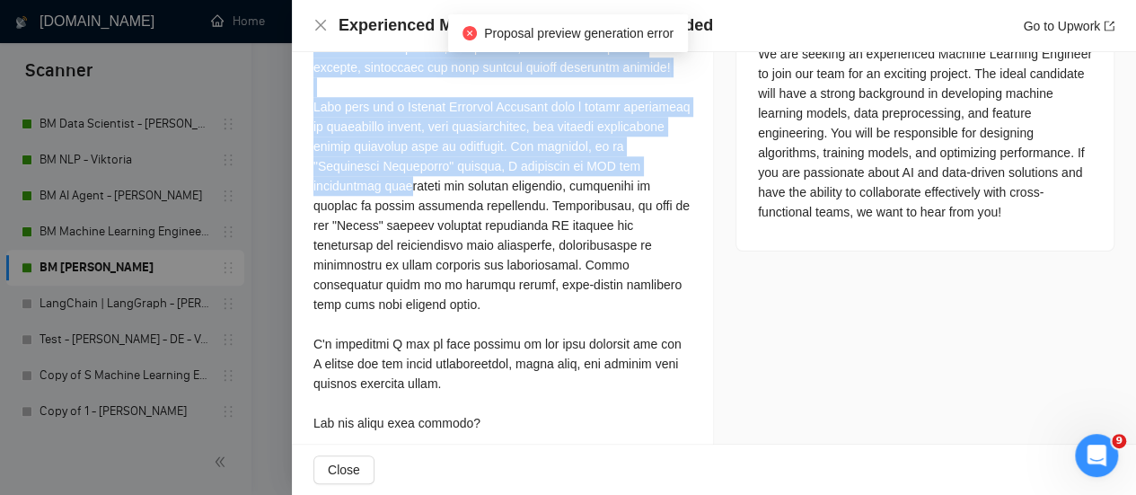
drag, startPoint x: 307, startPoint y: 252, endPoint x: 429, endPoint y: 230, distance: 124.2
click at [429, 230] on div "Cover Letter" at bounding box center [502, 197] width 421 height 607
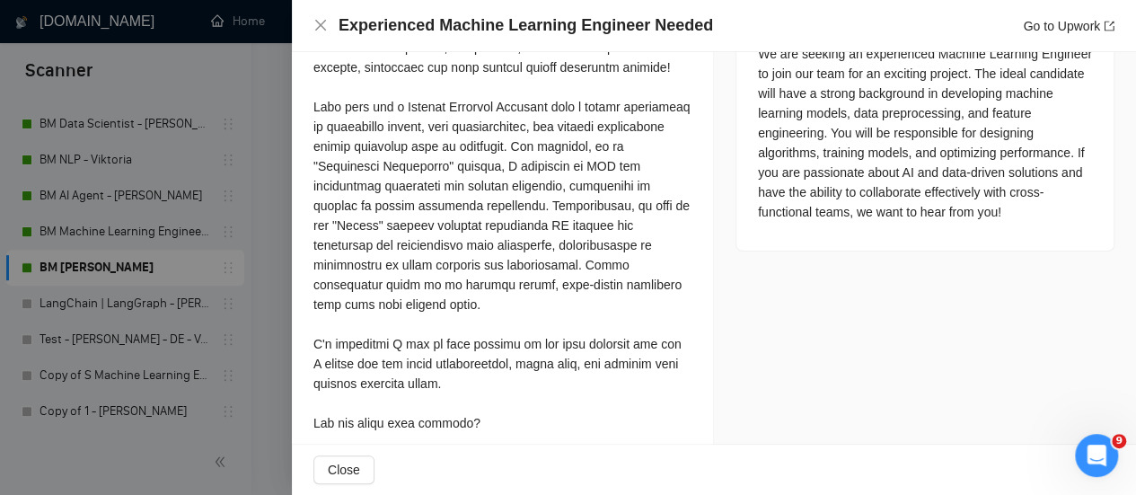
click at [463, 245] on div at bounding box center [503, 216] width 378 height 514
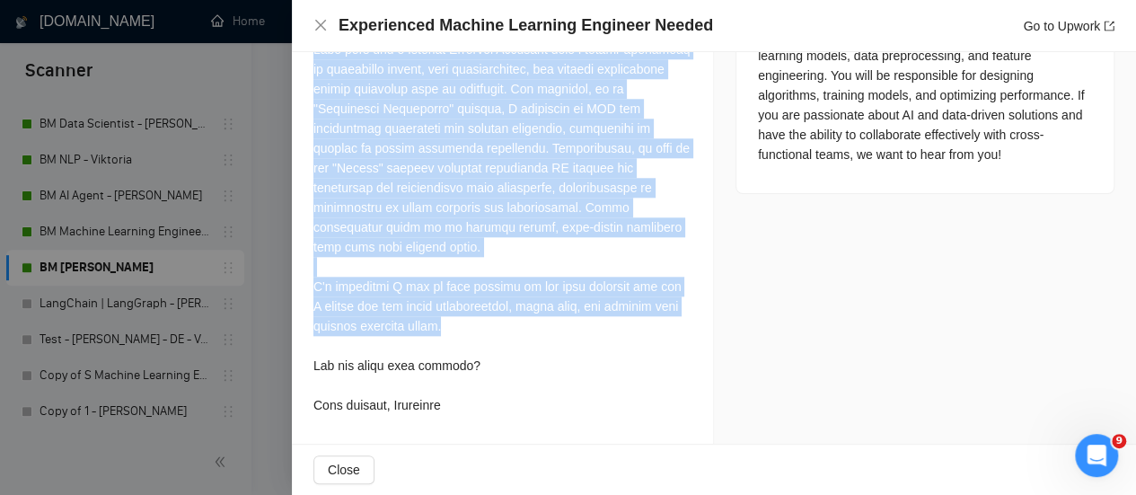
scroll to position [5715, 0]
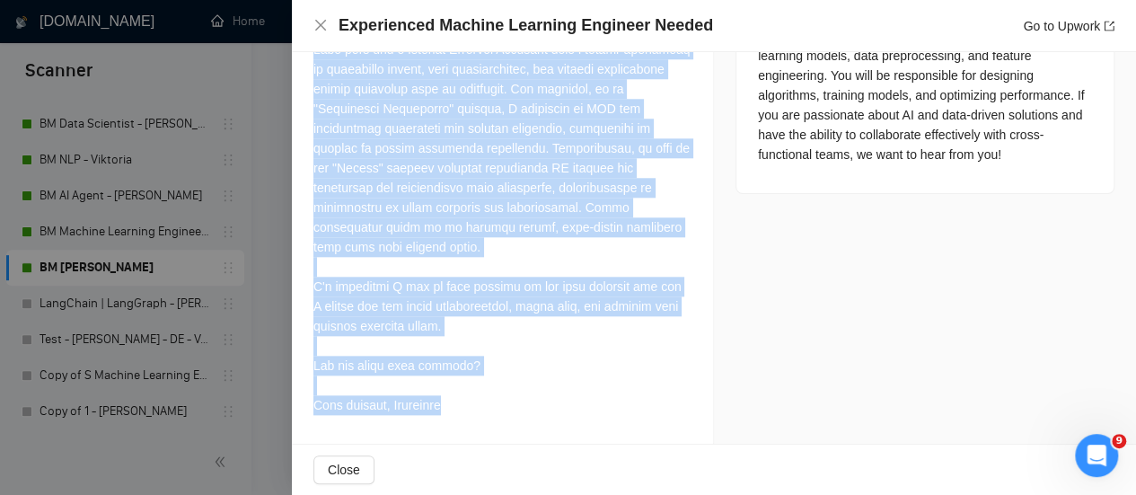
drag, startPoint x: 311, startPoint y: 166, endPoint x: 537, endPoint y: 407, distance: 330.5
click at [537, 409] on div "Cover Letter" at bounding box center [502, 139] width 421 height 607
copy div "Best match! Hi, I am ML Engineer with 3+ years of commercial experience in mach…"
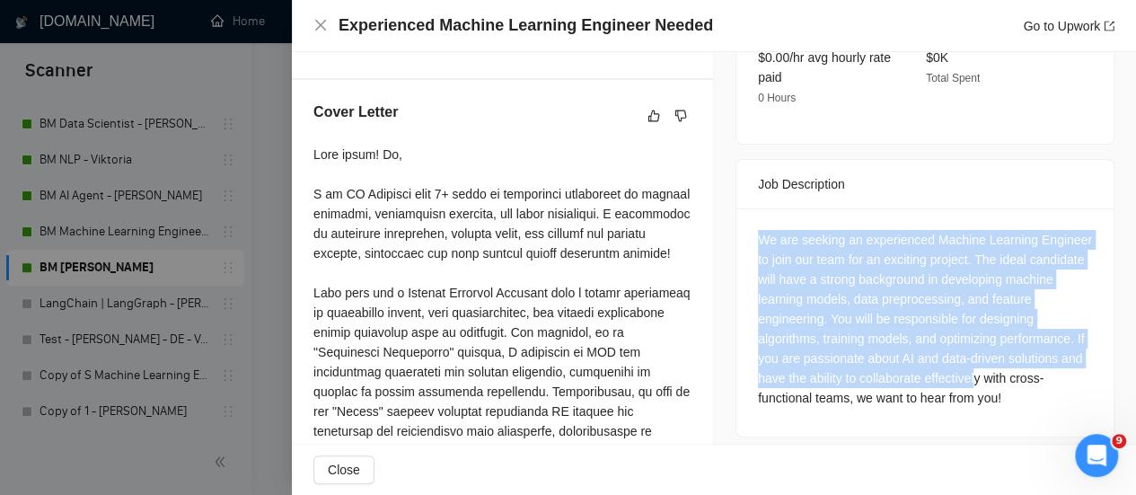
scroll to position [704, 0]
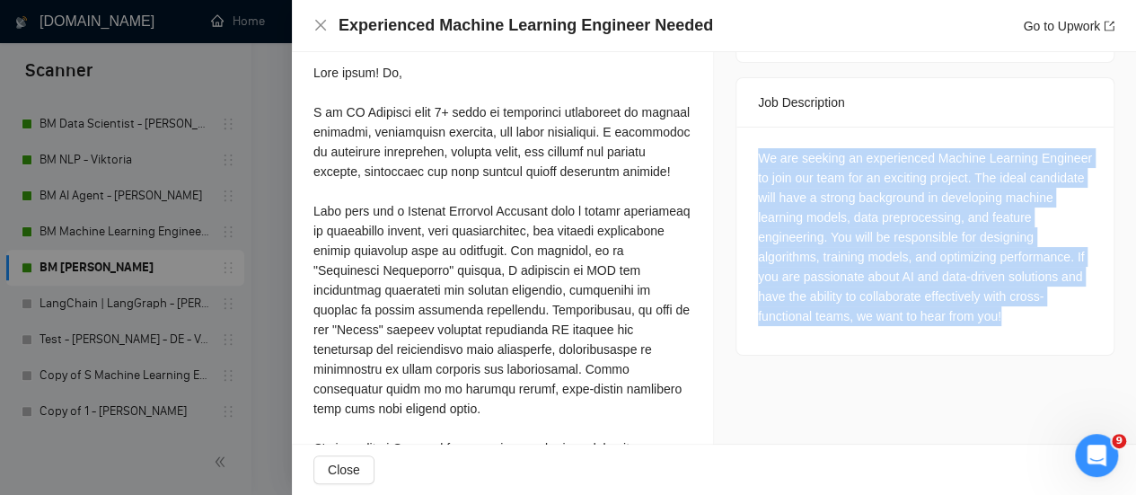
drag, startPoint x: 751, startPoint y: 307, endPoint x: 1090, endPoint y: 308, distance: 338.7
click at [1090, 308] on div "We are seeking an experienced Machine Learning Engineer to join our team for an…" at bounding box center [925, 241] width 377 height 228
copy div "We are seeking an experienced Machine Learning Engineer to join our team for an…"
click at [882, 127] on div "We are seeking an experienced Machine Learning Engineer to join our team for an…" at bounding box center [925, 241] width 377 height 228
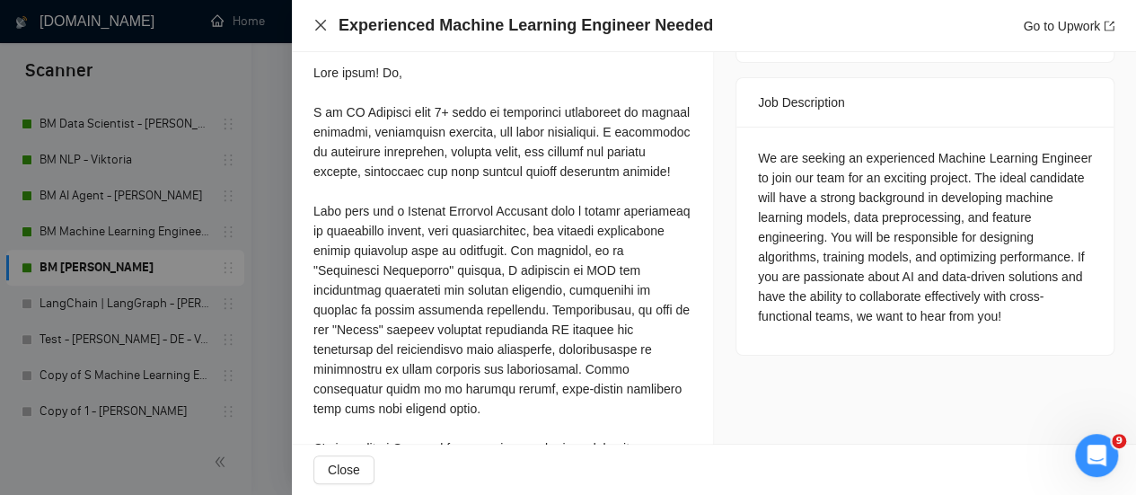
click at [325, 21] on icon "close" at bounding box center [320, 25] width 11 height 11
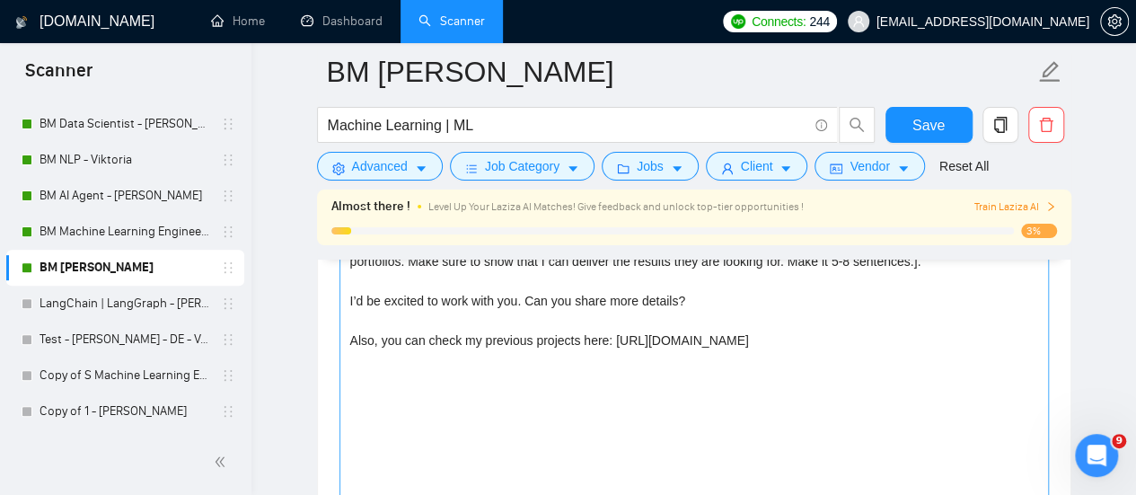
scroll to position [2122, 0]
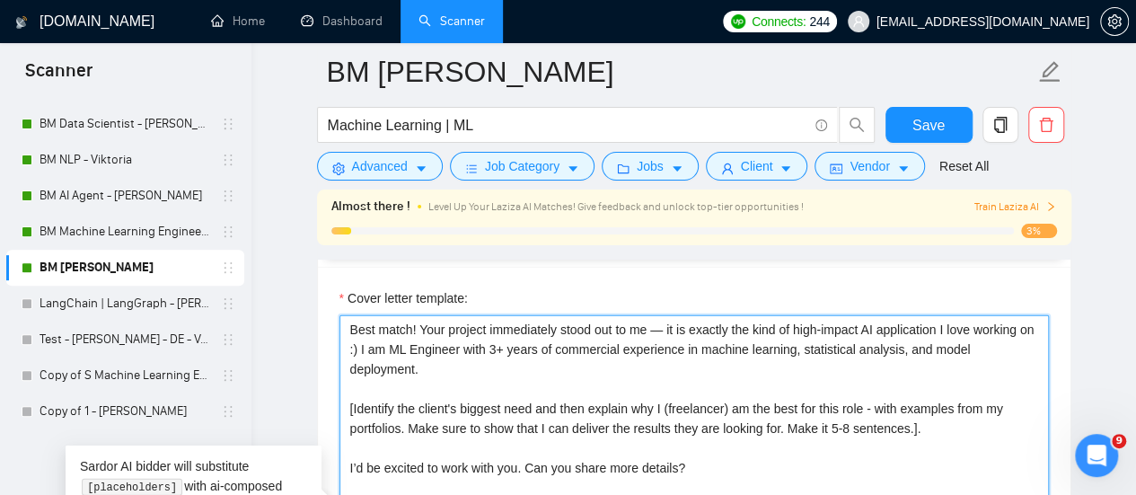
drag, startPoint x: 431, startPoint y: 364, endPoint x: 331, endPoint y: 315, distance: 110.9
paste textarea "Hi, I am ML Engineer with 3+ years of commercial experience in machine learning…"
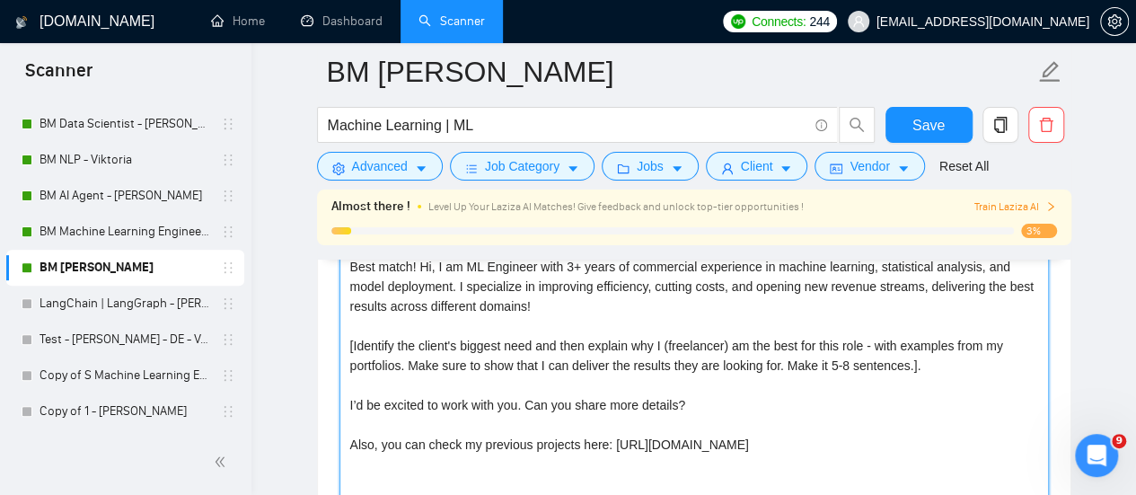
scroll to position [2212, 0]
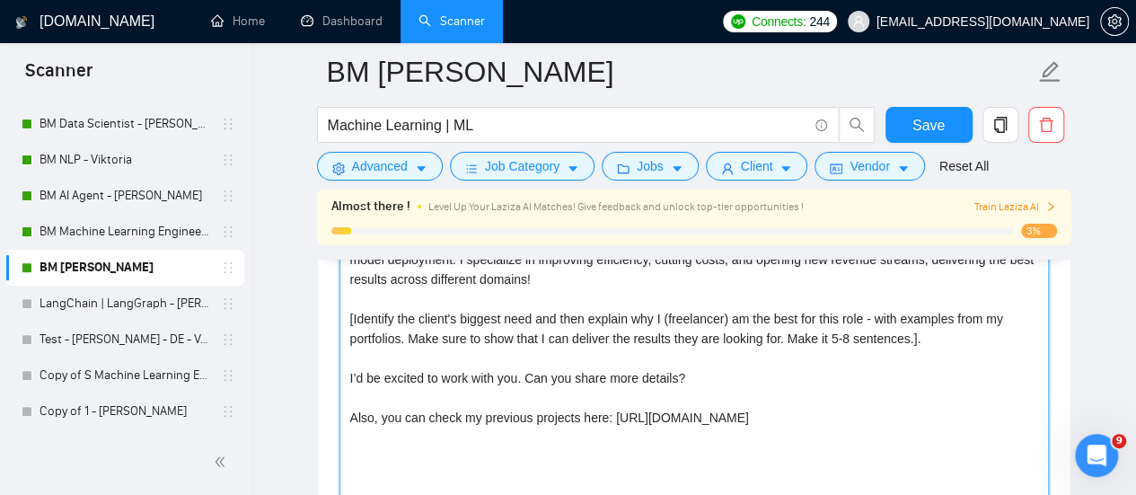
drag, startPoint x: 705, startPoint y: 369, endPoint x: 309, endPoint y: 375, distance: 396.2
paste textarea "'m confident I can do this project in the best possible way and I always aim fo…"
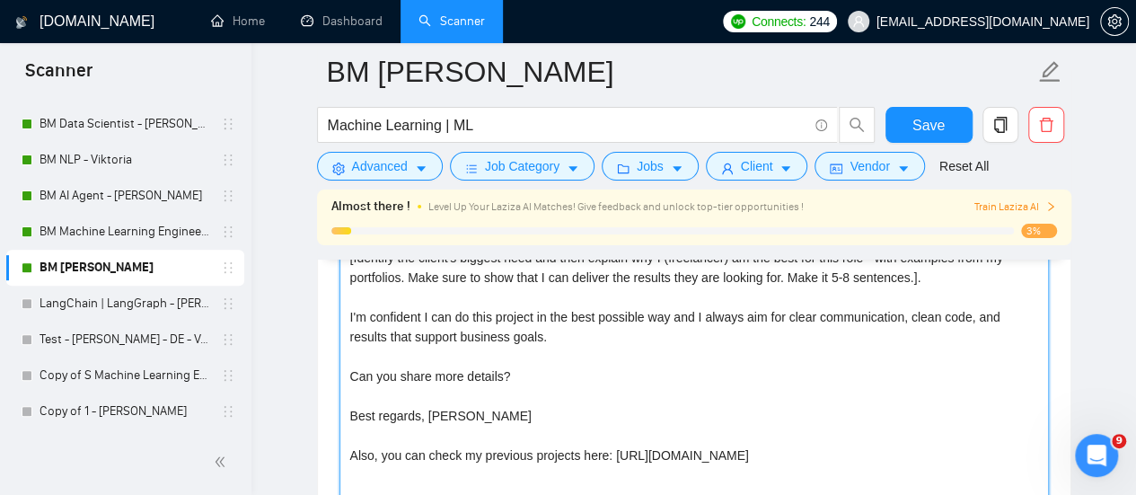
scroll to position [2302, 0]
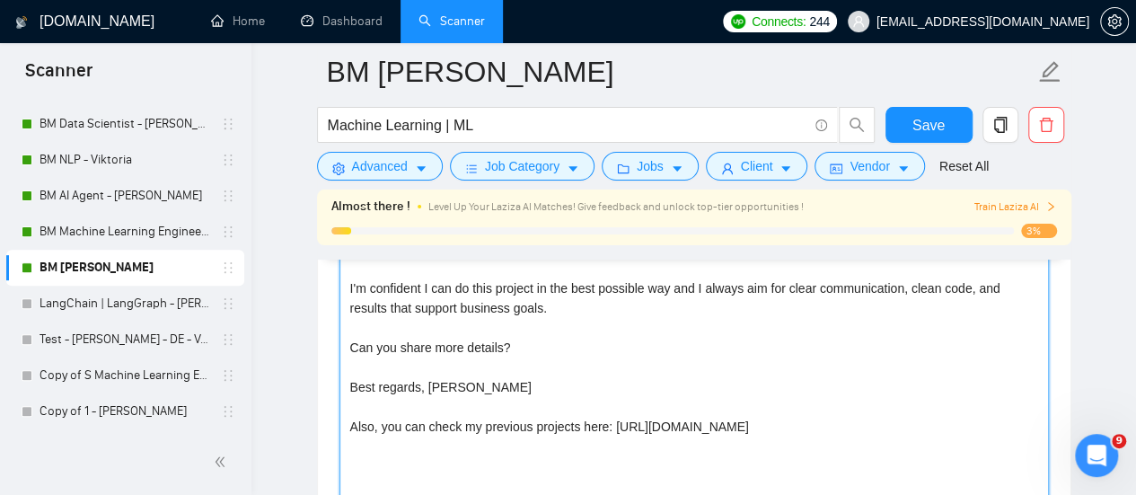
drag, startPoint x: 658, startPoint y: 445, endPoint x: 336, endPoint y: 426, distance: 322.2
click at [336, 425] on div "Cover letter template: Best match! Hi, I am ML Engineer with 3+ years of commer…" at bounding box center [694, 335] width 753 height 496
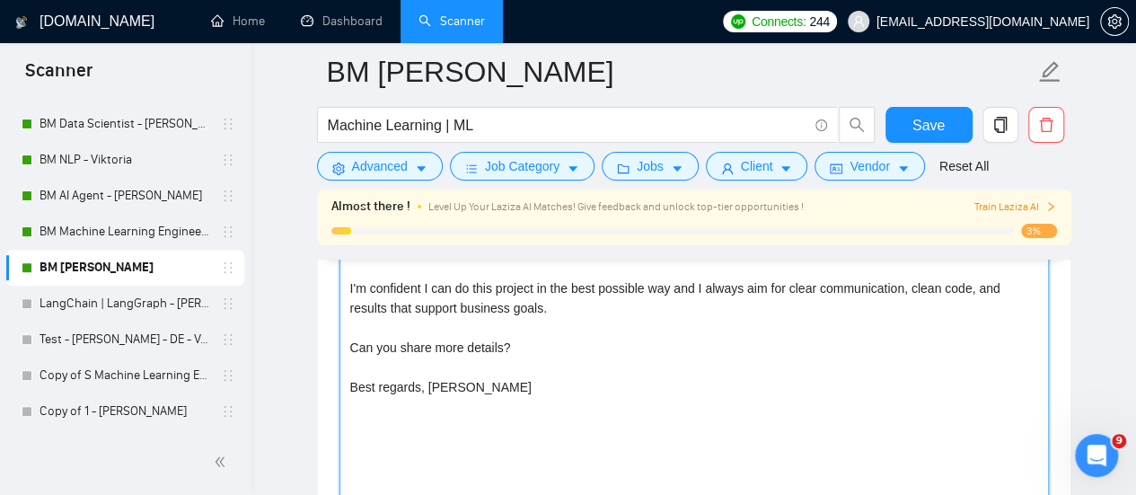
drag, startPoint x: 613, startPoint y: 325, endPoint x: 555, endPoint y: 314, distance: 58.7
click at [612, 325] on textarea "Best match! Hi, I am ML Engineer with 3+ years of commercial experience in mach…" at bounding box center [695, 338] width 710 height 404
click at [350, 339] on textarea "Best match! Hi, I am ML Engineer with 3+ years of commercial experience in mach…" at bounding box center [695, 338] width 710 height 404
click at [475, 396] on textarea "Best match! Hi, I am ML Engineer with 3+ years of commercial experience in mach…" at bounding box center [695, 338] width 710 height 404
click at [422, 382] on textarea "Best match! Hi, I am ML Engineer with 3+ years of commercial experience in mach…" at bounding box center [695, 338] width 710 height 404
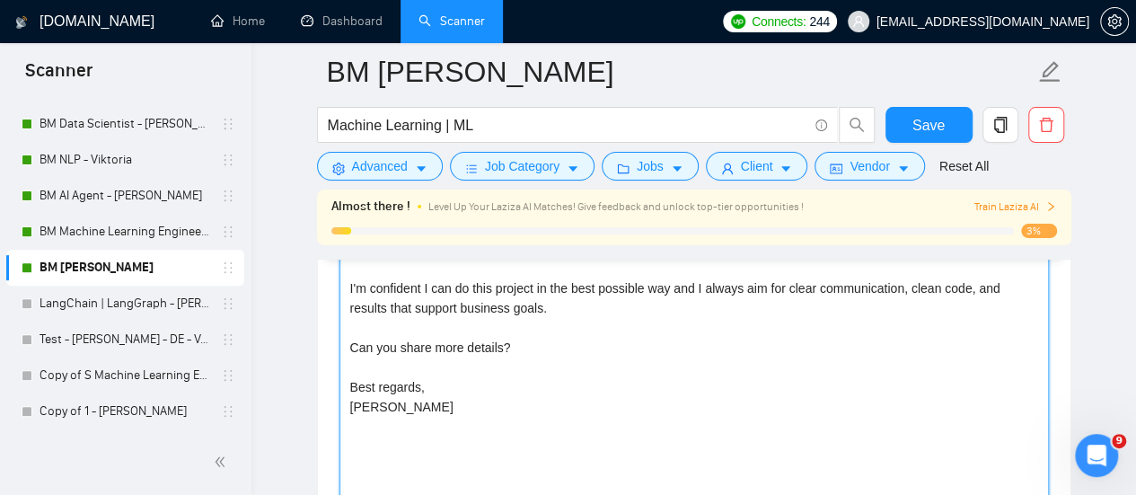
click at [461, 362] on textarea "Best match! Hi, I am ML Engineer with 3+ years of commercial experience in mach…" at bounding box center [695, 338] width 710 height 404
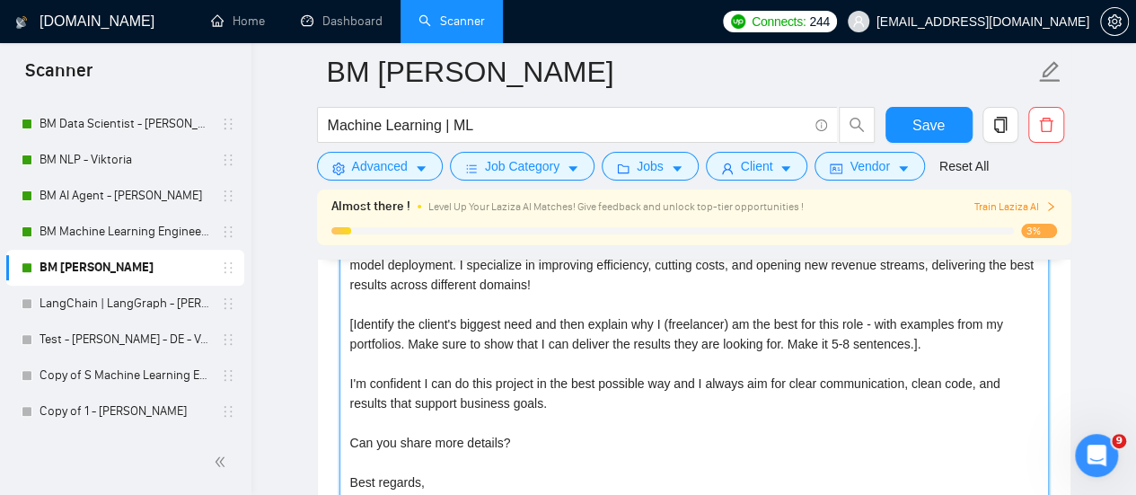
scroll to position [2212, 0]
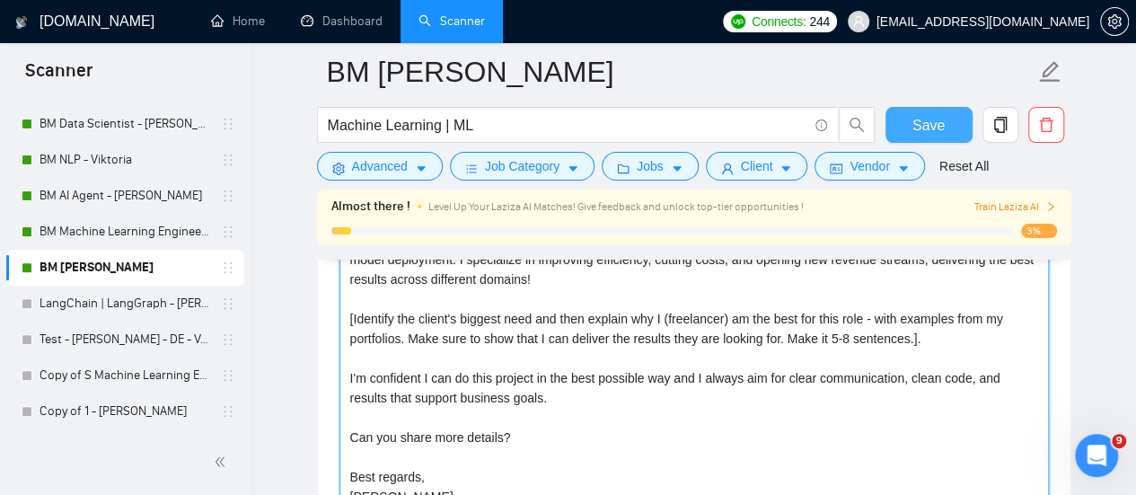
type textarea "Best match! Hi, I am ML Engineer with 3+ years of commercial experience in mach…"
click at [936, 118] on span "Save" at bounding box center [929, 125] width 32 height 22
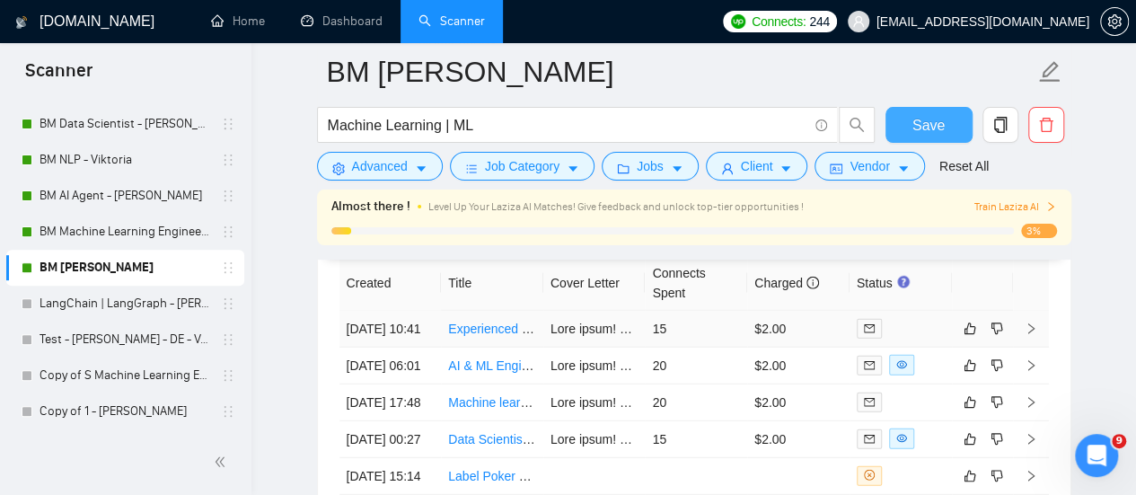
scroll to position [5626, 0]
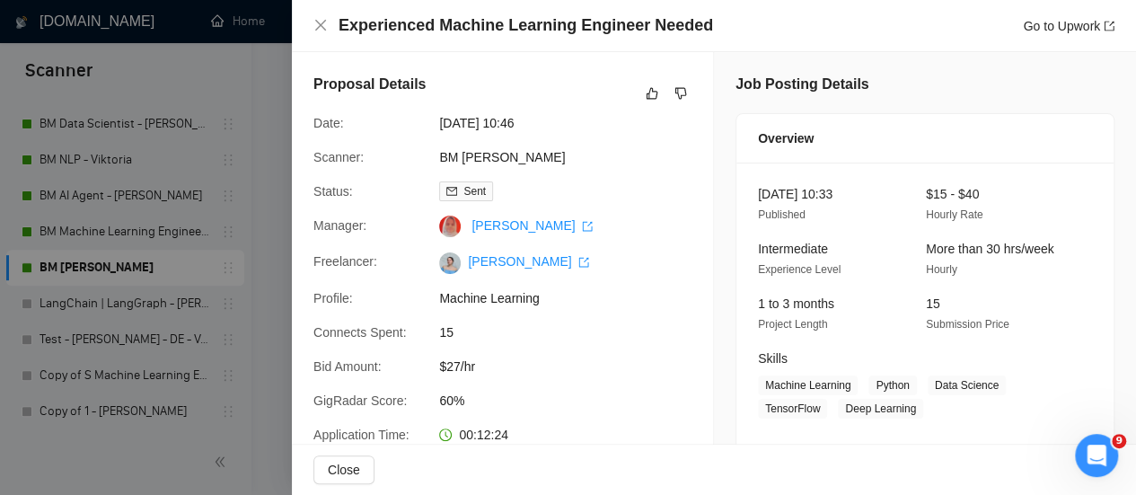
scroll to position [5087, 0]
click at [646, 94] on icon "like" at bounding box center [652, 93] width 13 height 14
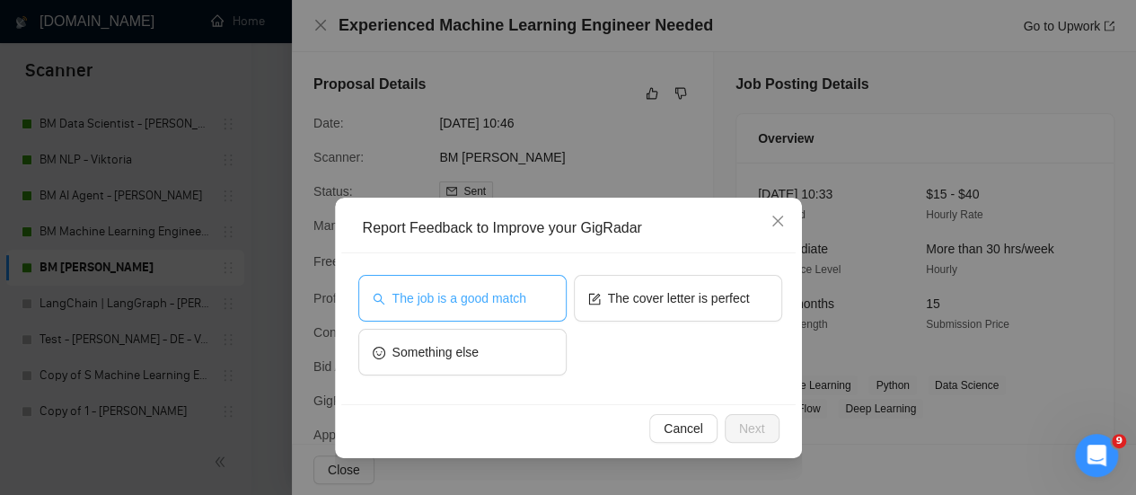
click at [460, 305] on span "The job is a good match" at bounding box center [460, 298] width 134 height 20
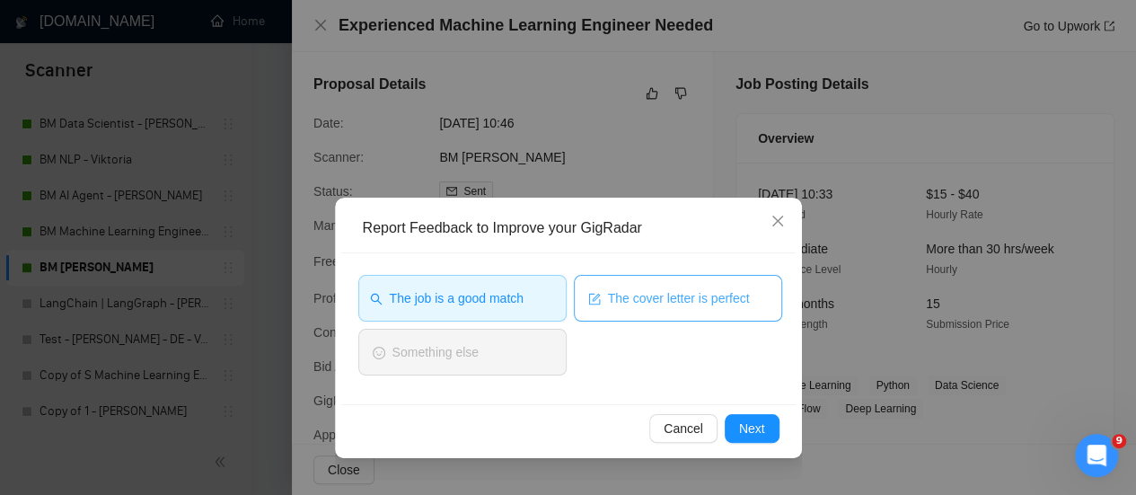
click at [608, 288] on button "The cover letter is perfect" at bounding box center [678, 298] width 208 height 47
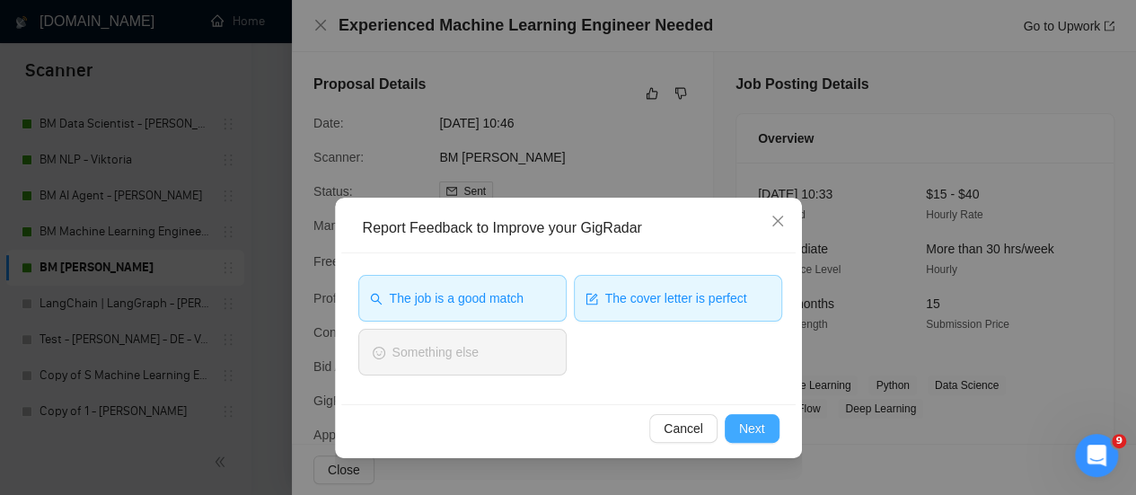
click at [737, 434] on button "Next" at bounding box center [752, 428] width 55 height 29
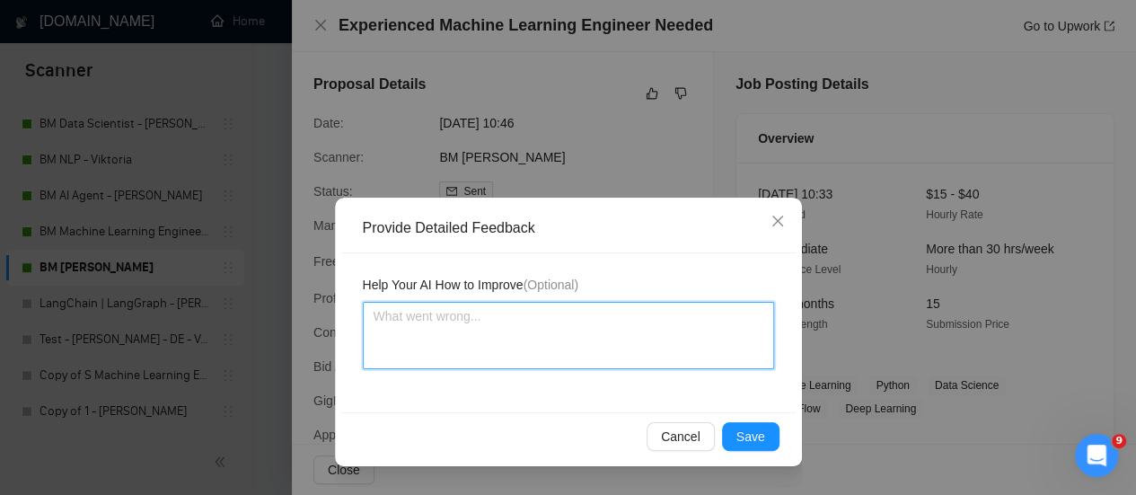
click at [510, 331] on textarea at bounding box center [568, 335] width 411 height 67
type textarea "V"
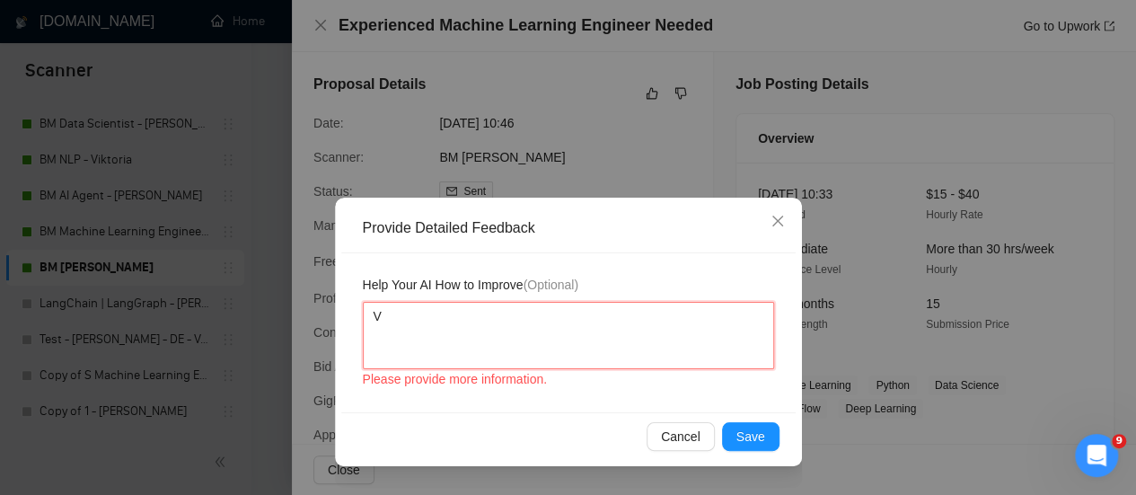
type textarea "Ve"
type textarea "Ver"
type textarea "Ve"
type textarea "V"
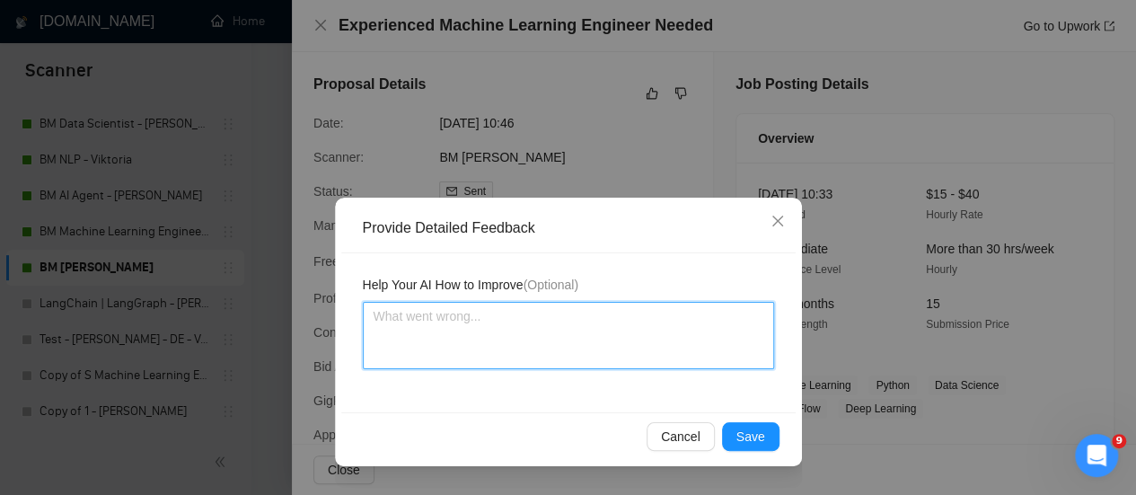
type textarea "T"
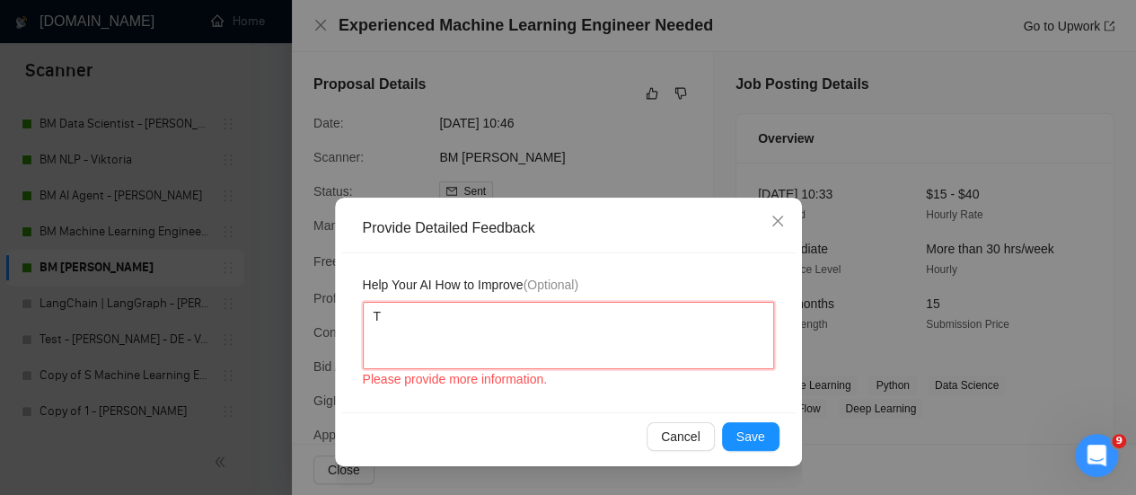
type textarea "Th"
type textarea "The"
type textarea "The b"
type textarea "The be"
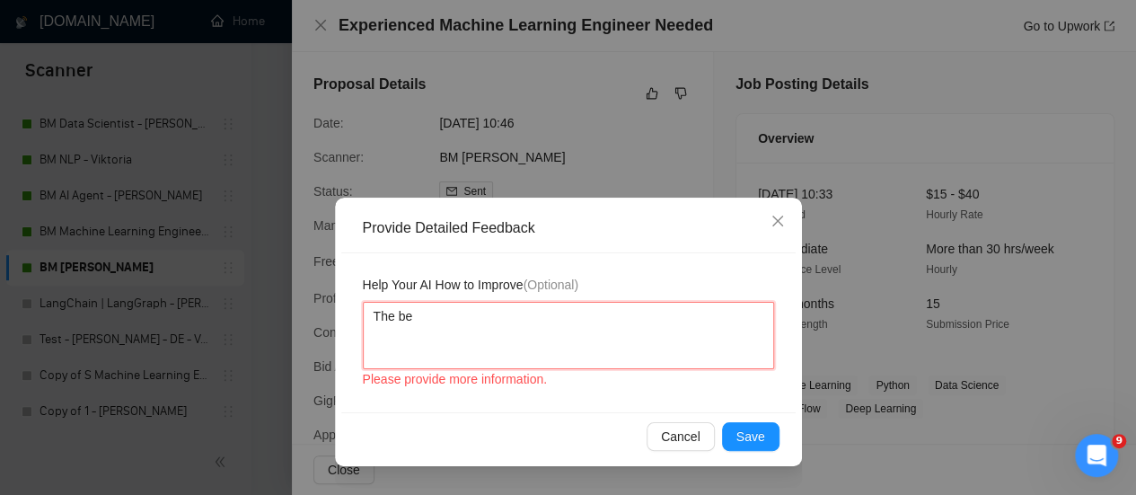
type textarea "The bes"
type textarea "The best"
type textarea "The best a"
type textarea "The best an"
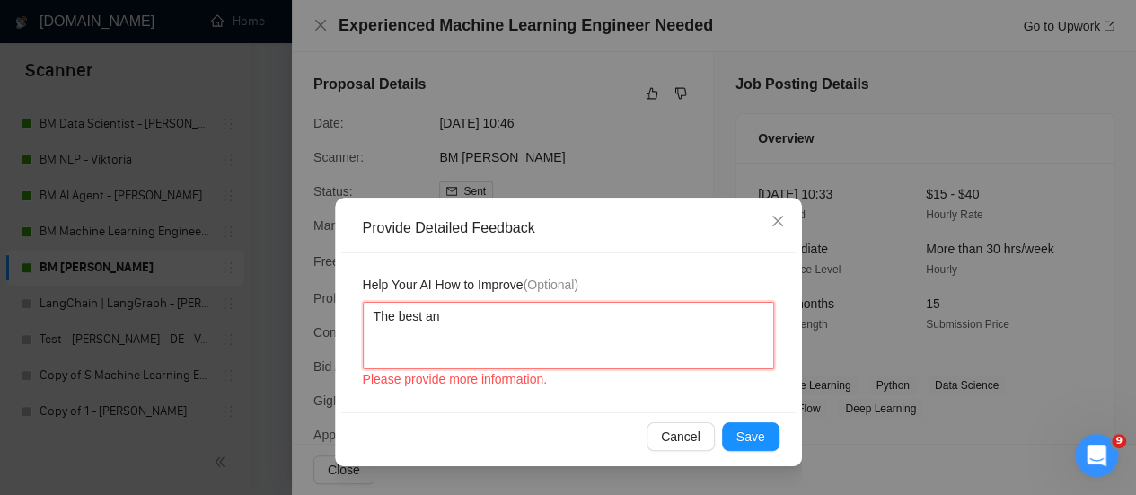
type textarea "The best ans"
type textarea "The best an"
type textarea "The best a"
type textarea "The best"
type textarea "The best c"
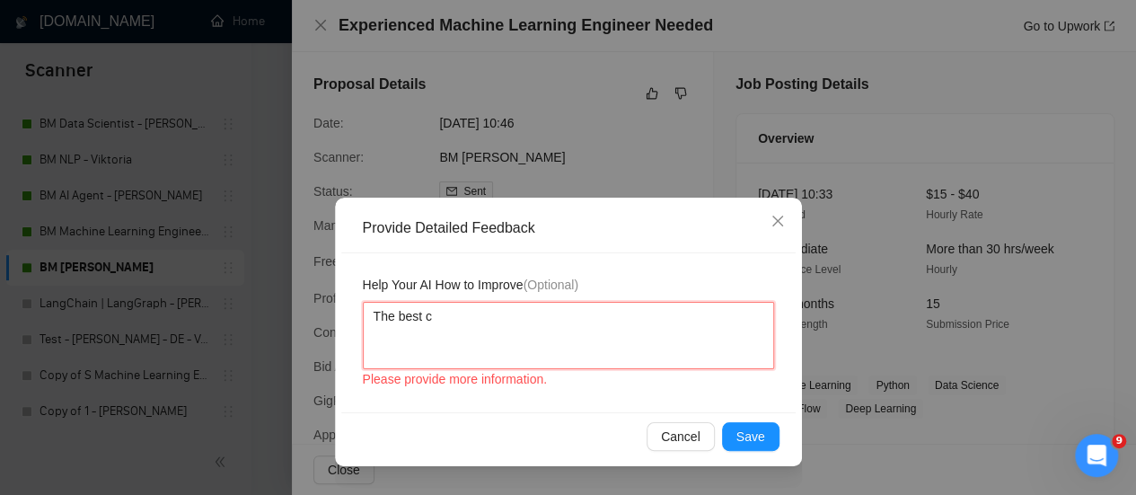
type textarea "The best co"
type textarea "The best cov"
type textarea "The best cove"
type textarea "The best cover"
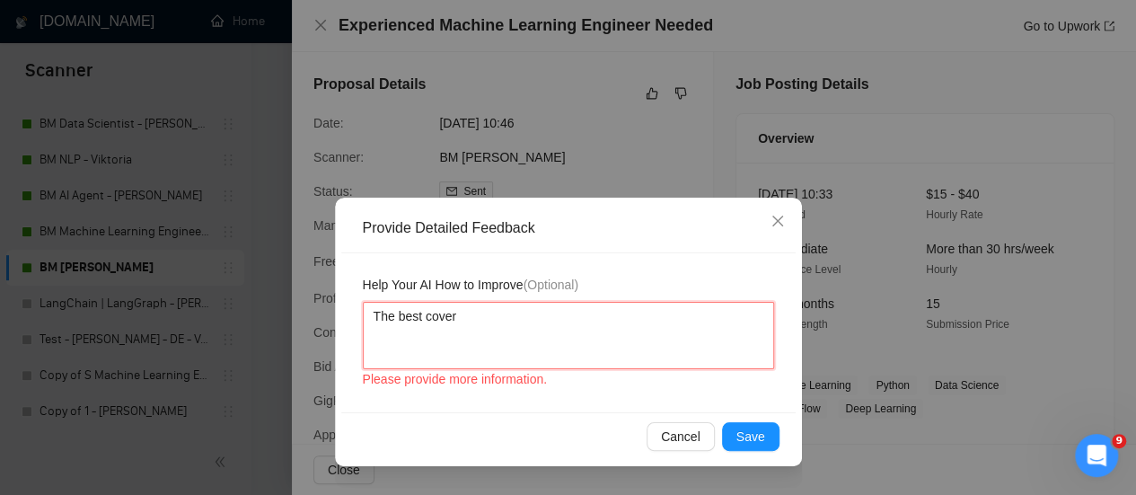
type textarea "The best cover l"
type textarea "The best cover le"
type textarea "The best cover [PERSON_NAME]"
type textarea "The best cover leet"
type textarea "The best cover [PERSON_NAME]"
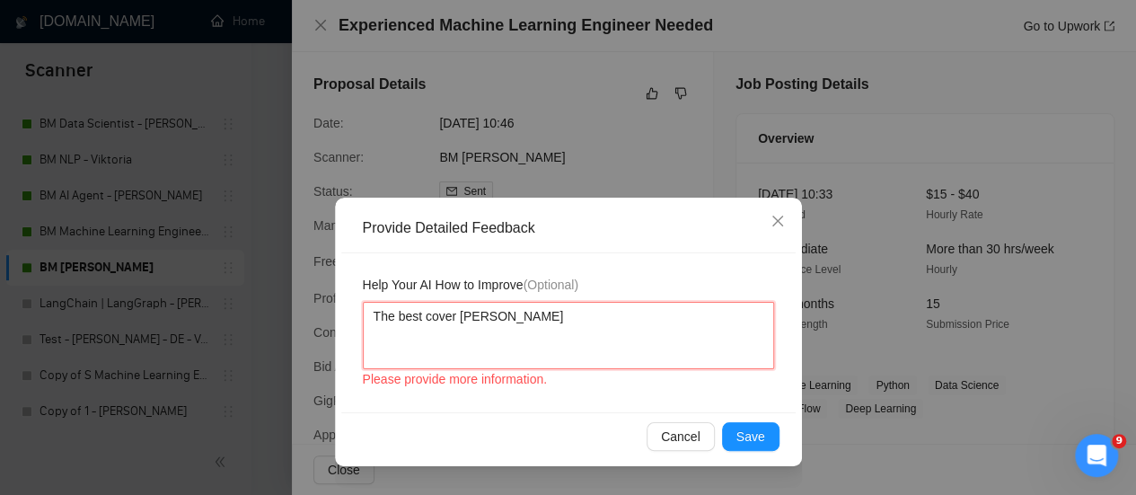
type textarea "The best cover le"
type textarea "The best cover let"
type textarea "The best cover lett"
type textarea "The best cover lette"
type textarea "The best cover letter"
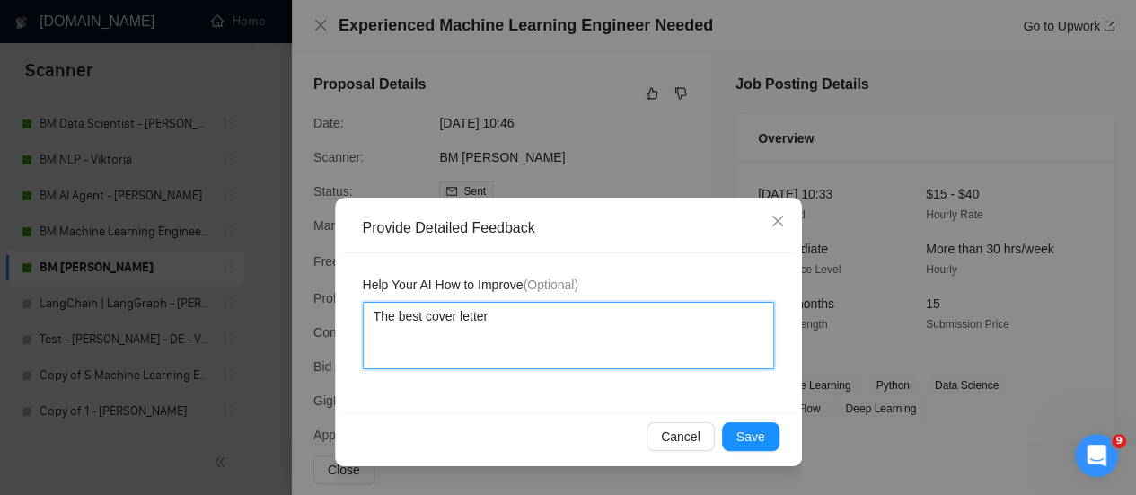
type textarea "The best cover letter"
type textarea "The best cover letter f"
type textarea "The best cover letter fo"
type textarea "The best cover letter for"
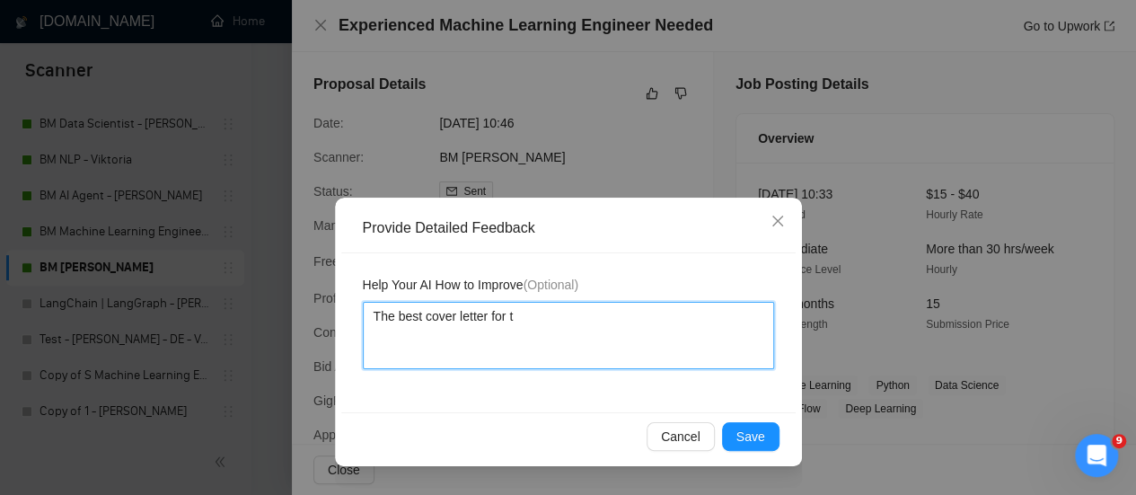
type textarea "The best cover letter for th"
type textarea "The best cover letter for this"
type textarea "The best cover letter for this j"
type textarea "The best cover letter for this [PERSON_NAME]"
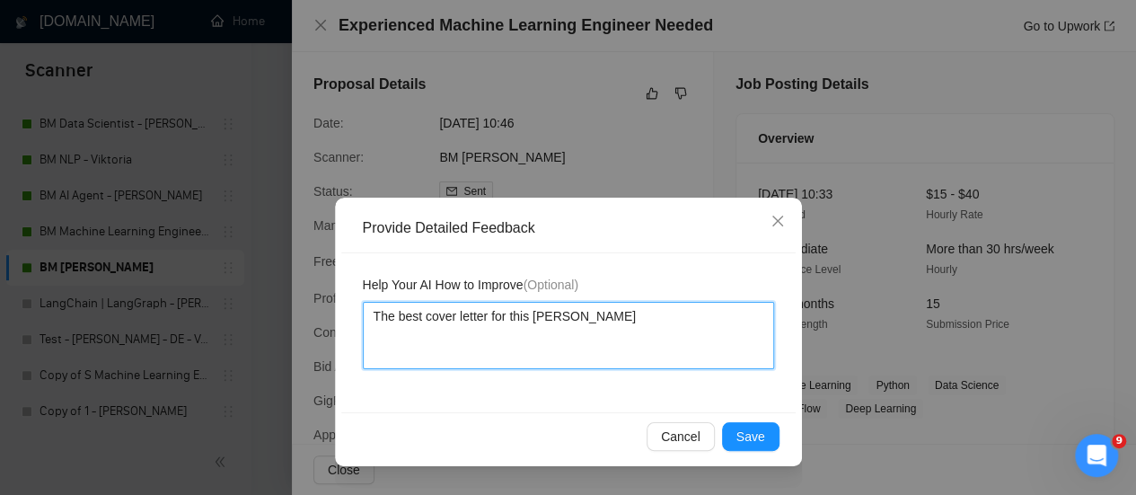
type textarea "The best cover letter for this job"
type textarea "The best cover letter for this job!"
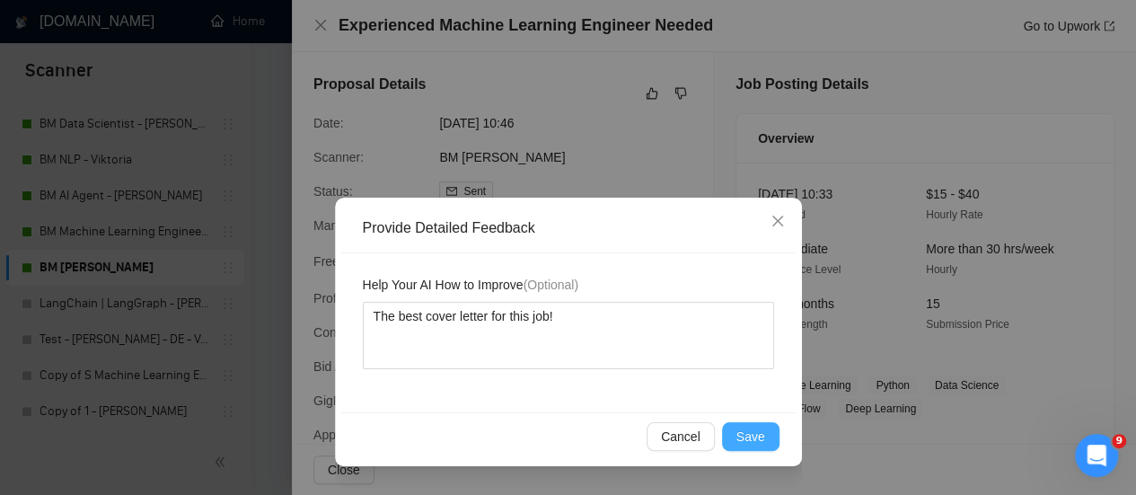
click at [743, 443] on span "Save" at bounding box center [751, 437] width 29 height 20
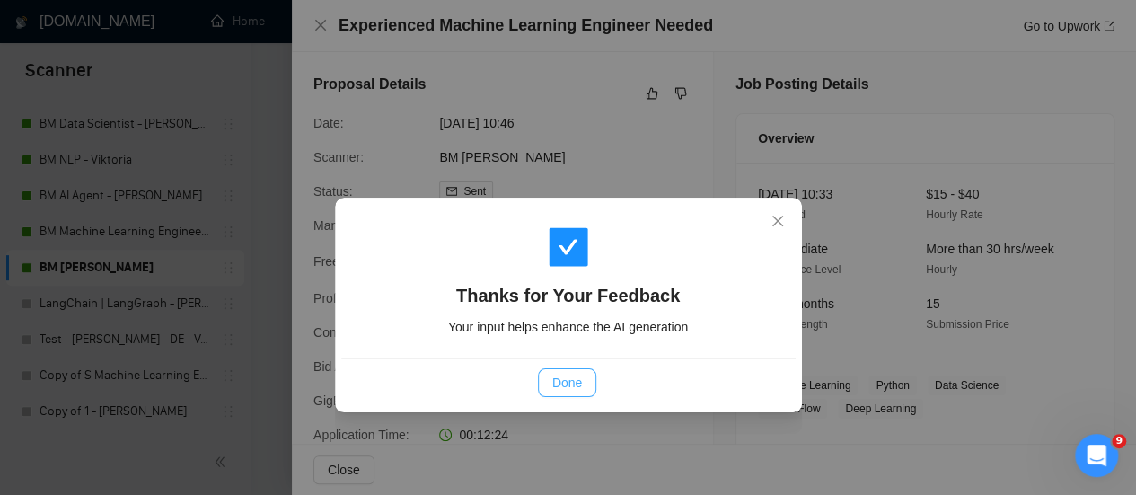
click at [554, 393] on button "Done" at bounding box center [567, 382] width 58 height 29
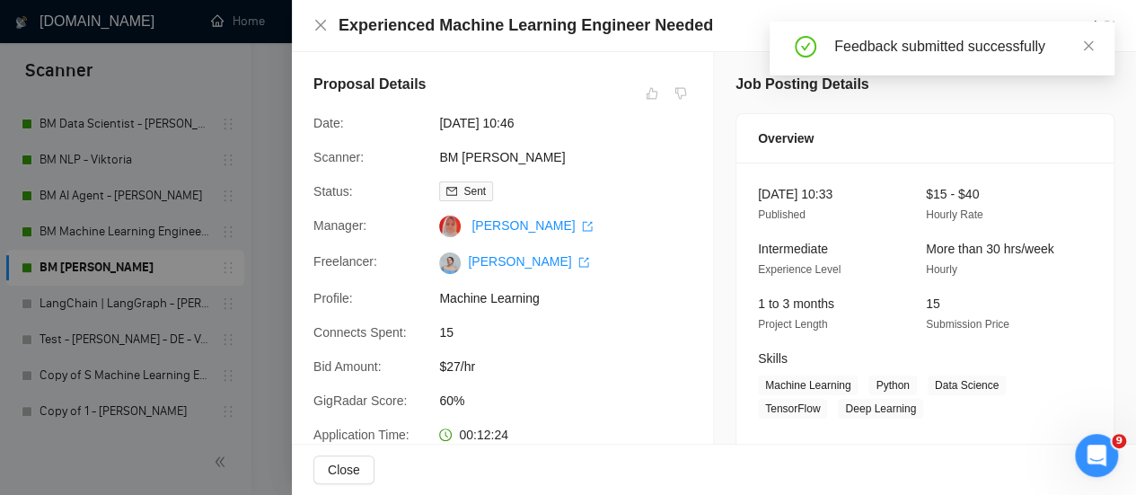
click at [644, 93] on span at bounding box center [652, 94] width 22 height 22
click at [322, 27] on icon "close" at bounding box center [320, 25] width 11 height 11
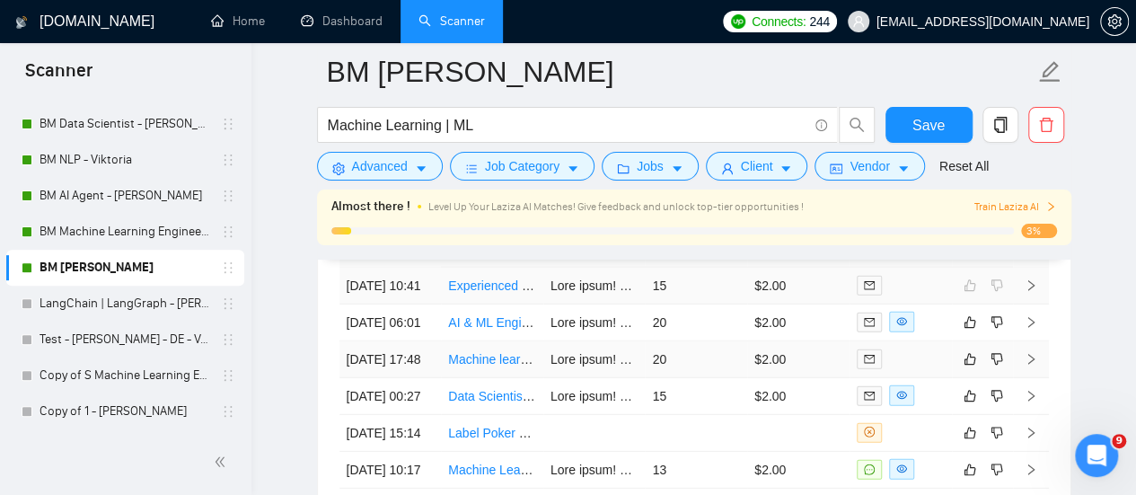
scroll to position [5715, 0]
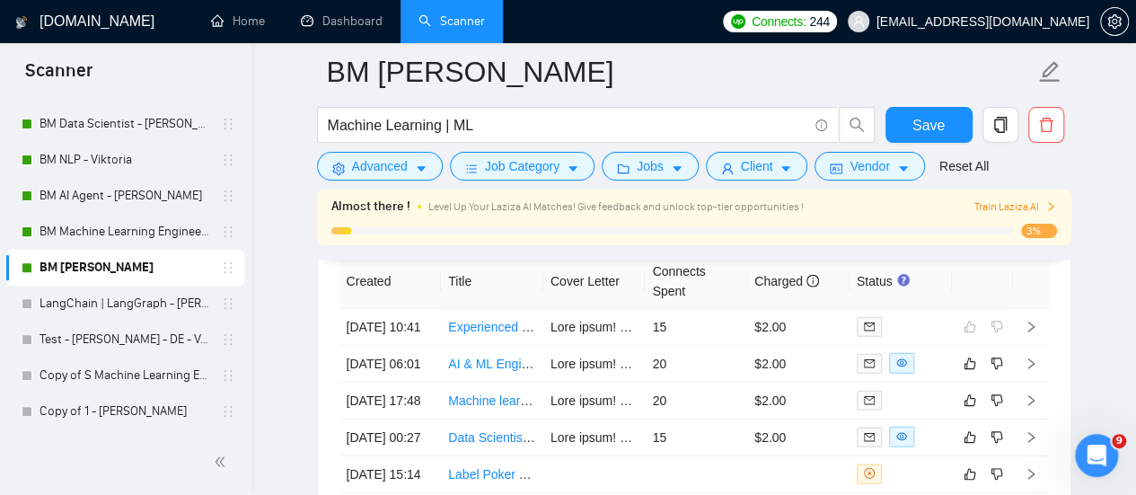
click at [482, 321] on link "Experienced Machine Learning Engineer Needed" at bounding box center [585, 327] width 275 height 14
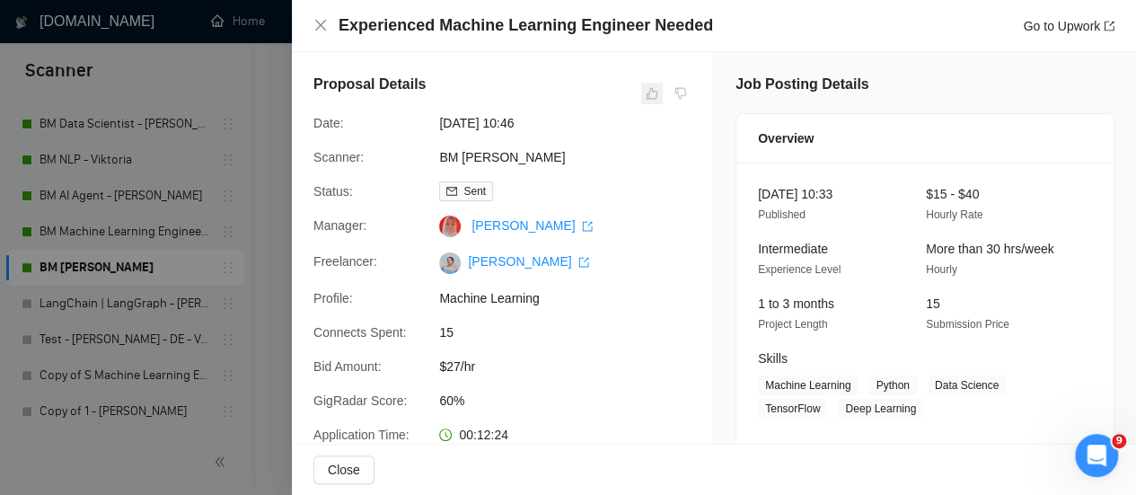
click at [649, 94] on span at bounding box center [652, 94] width 22 height 22
click at [320, 27] on icon "close" at bounding box center [320, 25] width 11 height 11
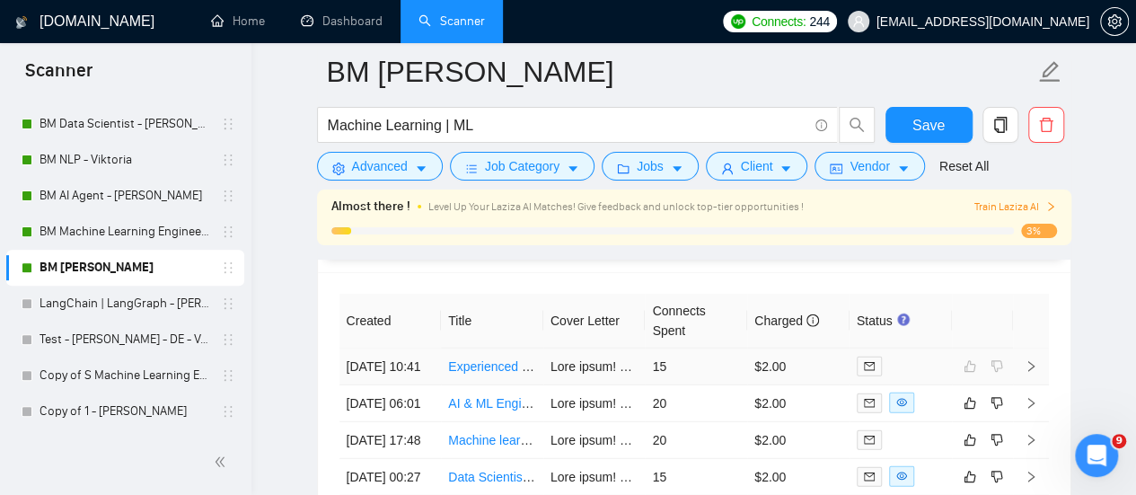
scroll to position [5715, 0]
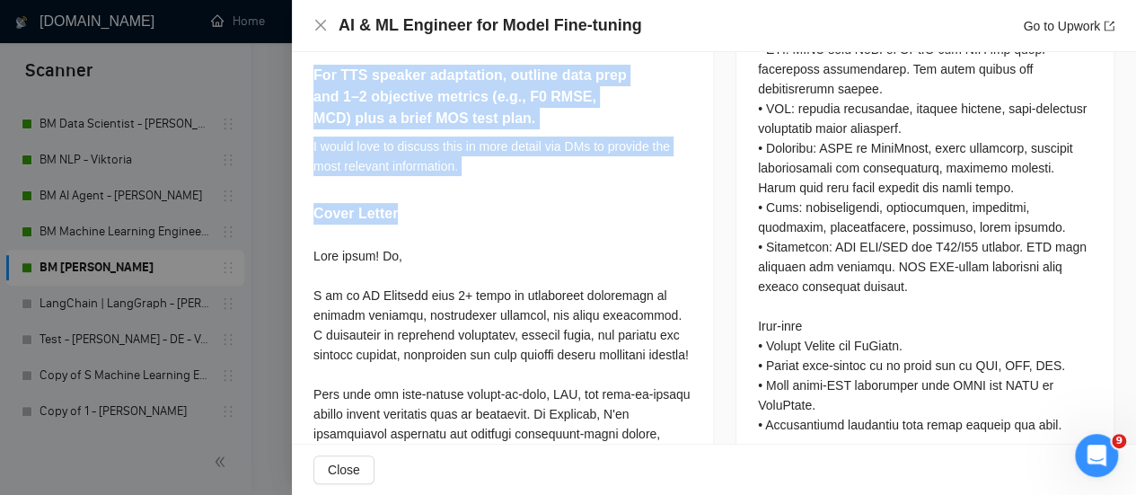
scroll to position [1078, 0]
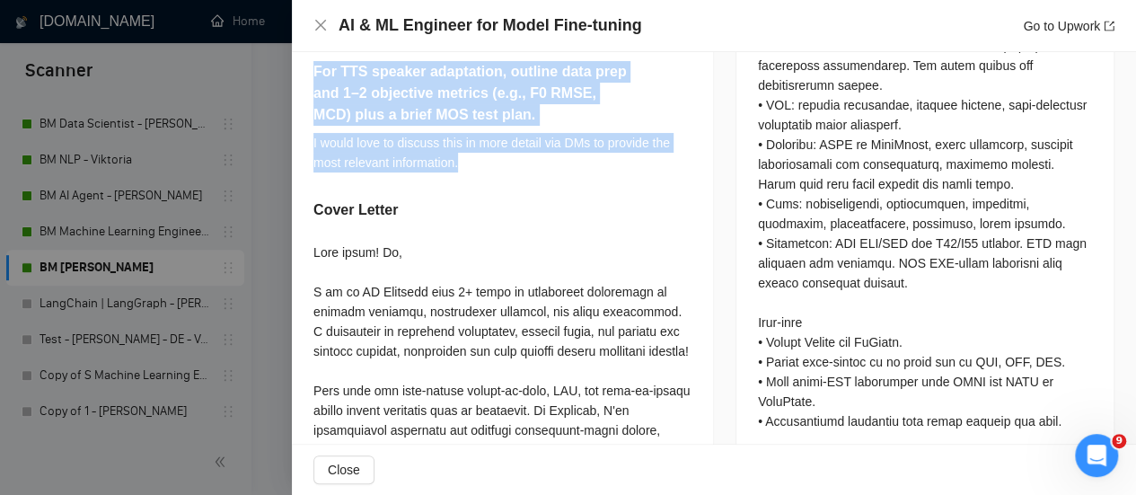
drag, startPoint x: 310, startPoint y: 125, endPoint x: 556, endPoint y: 164, distance: 249.3
click at [556, 164] on div "Link a recent fine-tune you led (STT/LLM/TTS): base model, GPUs, method ([PERSO…" at bounding box center [502, 224] width 421 height 1200
copy div "Link a recent fine-tune you led (STT/LLM/TTS): base model, GPUs, method ([PERSO…"
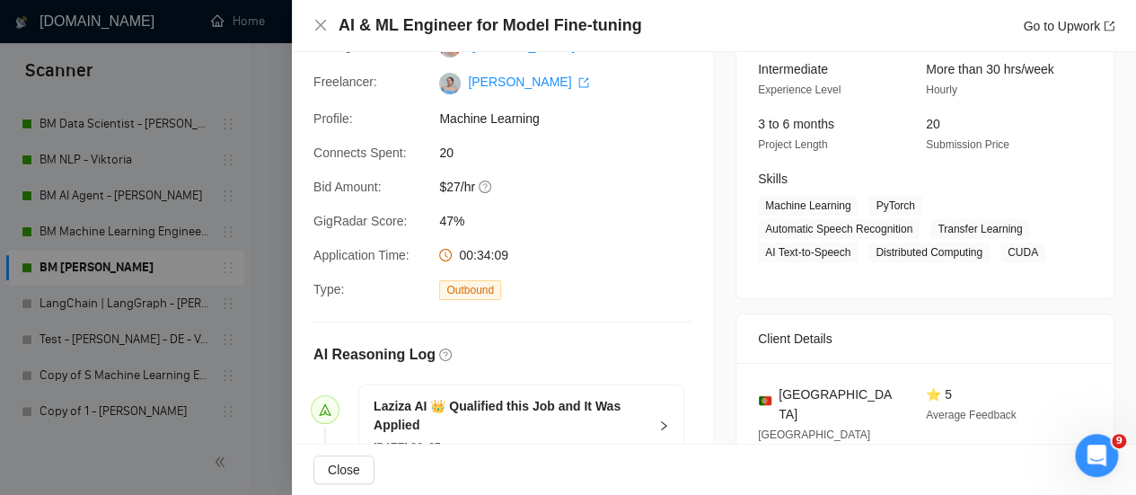
scroll to position [0, 0]
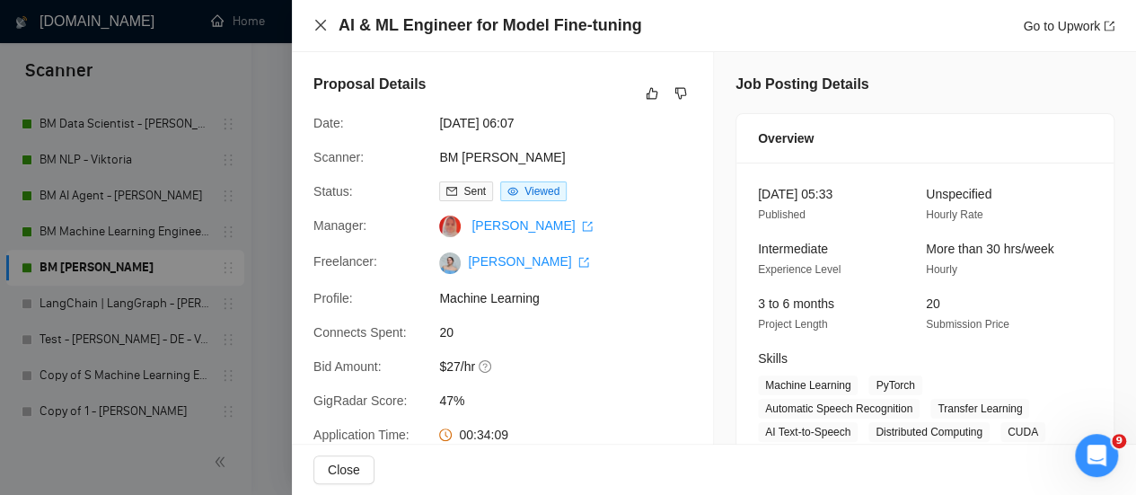
click at [318, 22] on icon "close" at bounding box center [321, 25] width 14 height 14
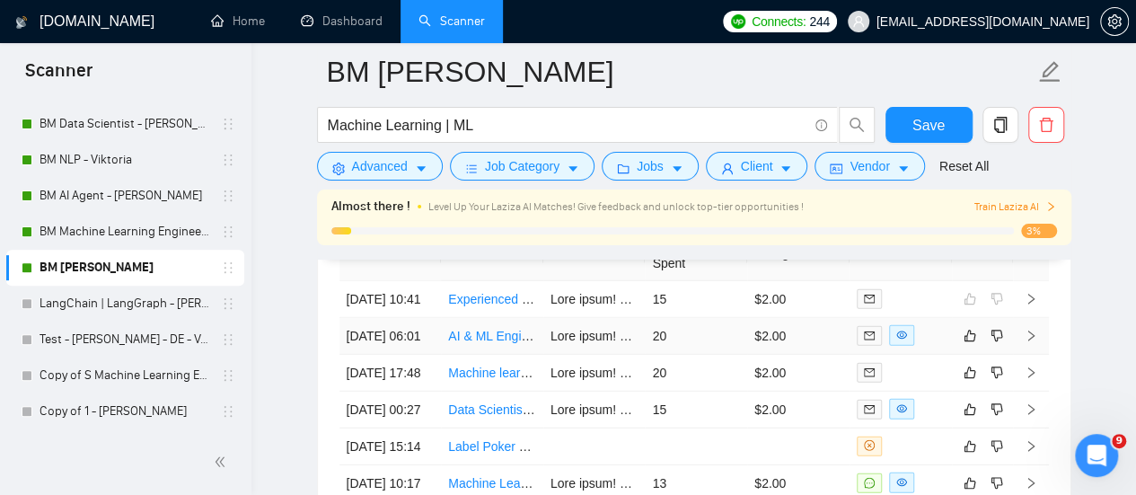
scroll to position [5715, 0]
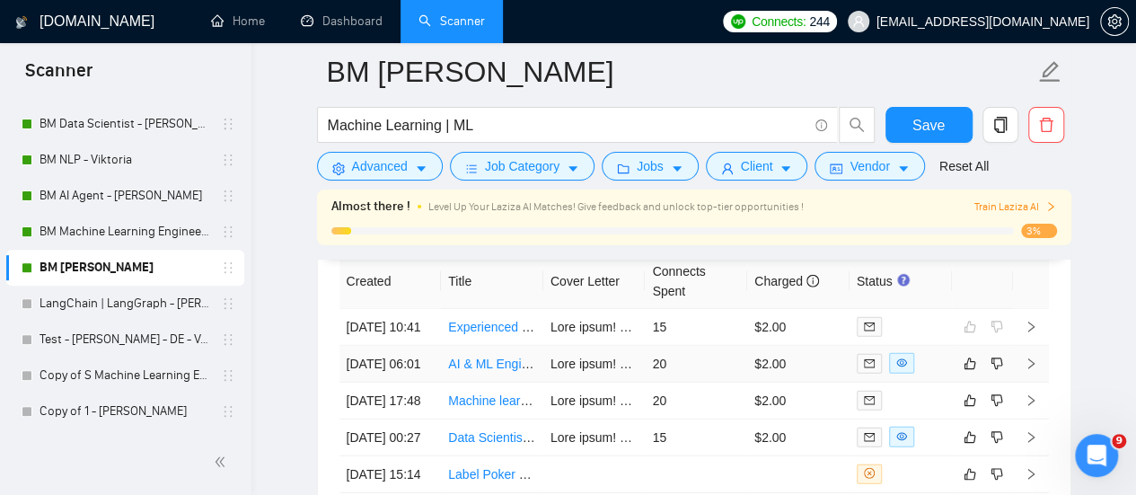
click at [581, 383] on td at bounding box center [595, 364] width 102 height 37
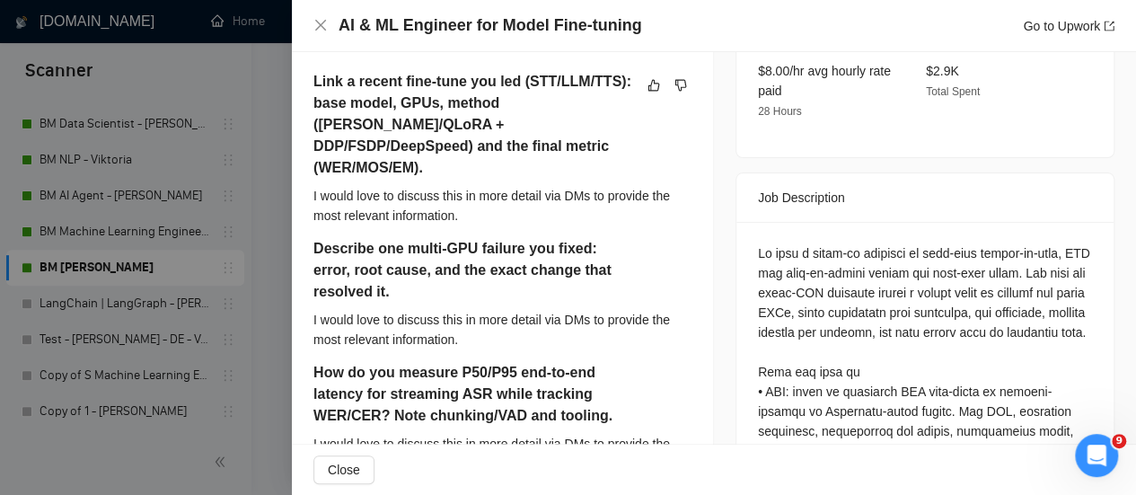
scroll to position [719, 0]
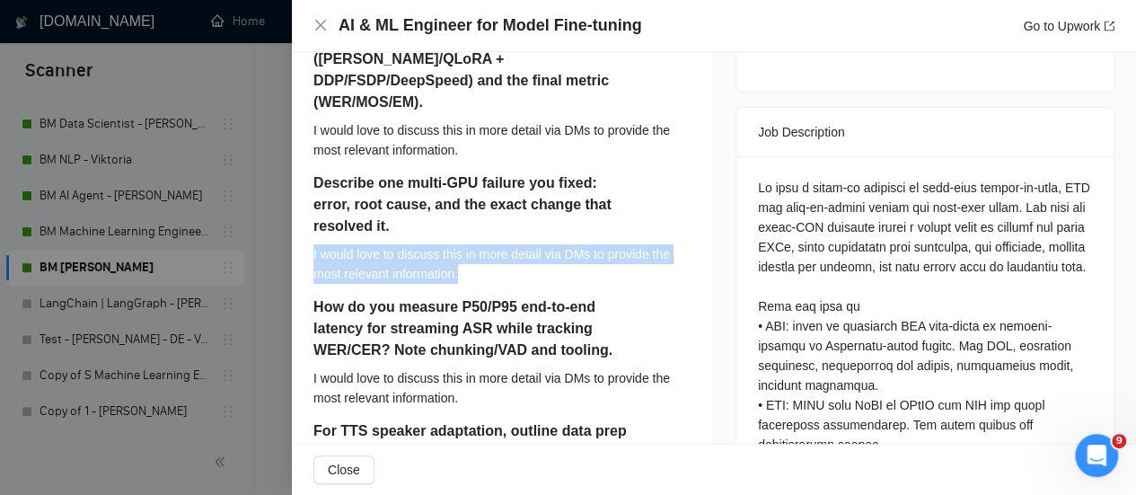
drag, startPoint x: 476, startPoint y: 272, endPoint x: 310, endPoint y: 241, distance: 169.1
copy div "I would love to discuss this in more detail via DMs to provide the most relevan…"
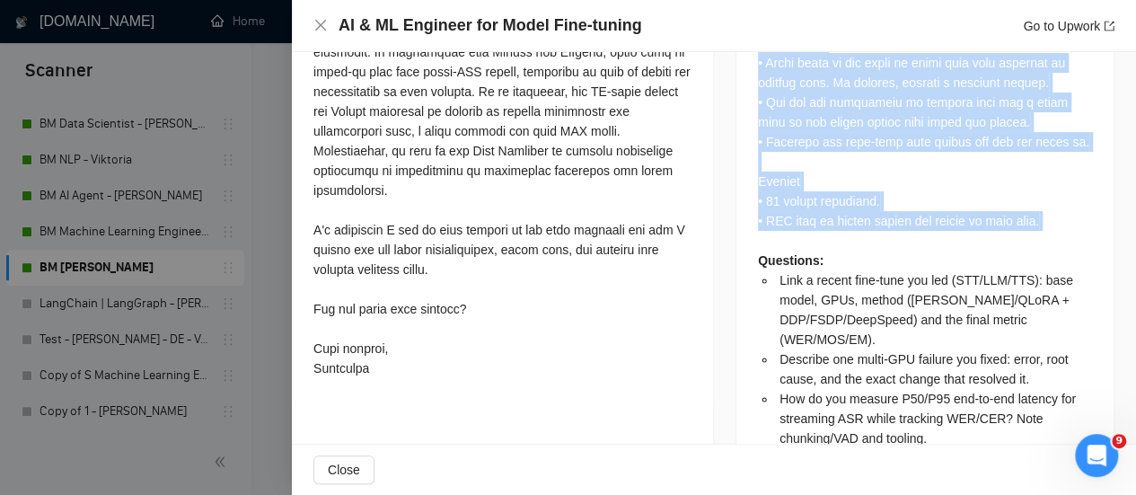
scroll to position [1594, 0]
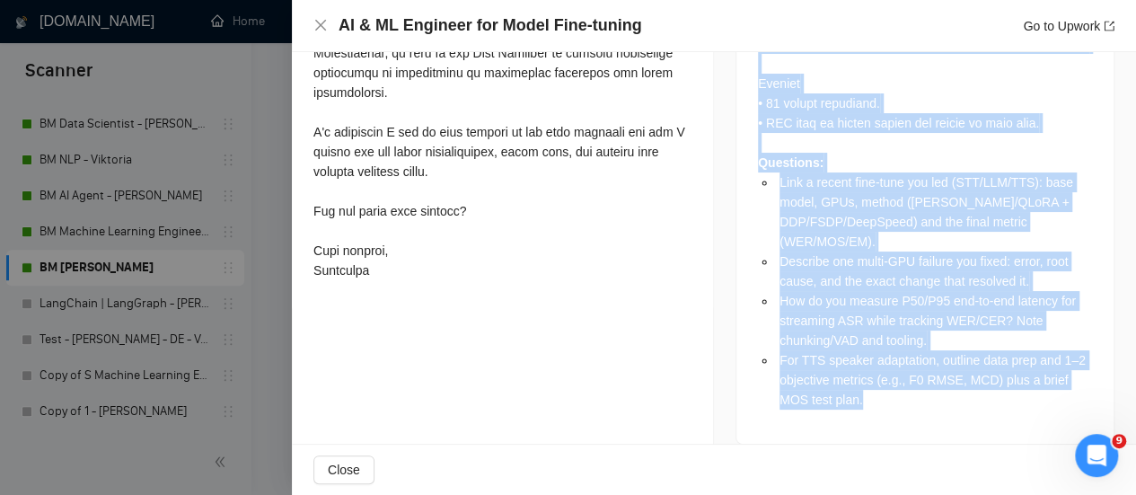
drag, startPoint x: 753, startPoint y: 136, endPoint x: 907, endPoint y: 393, distance: 300.6
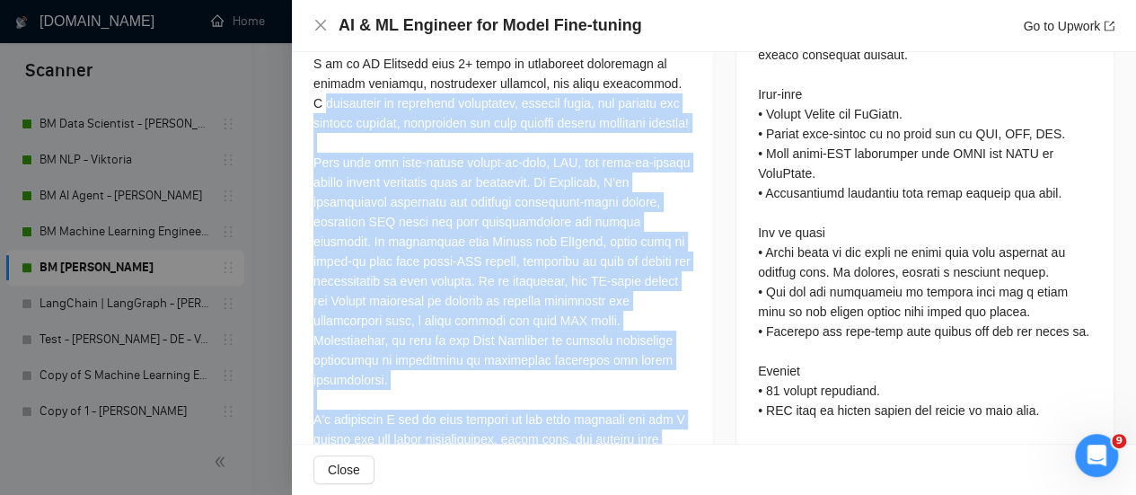
scroll to position [1234, 0]
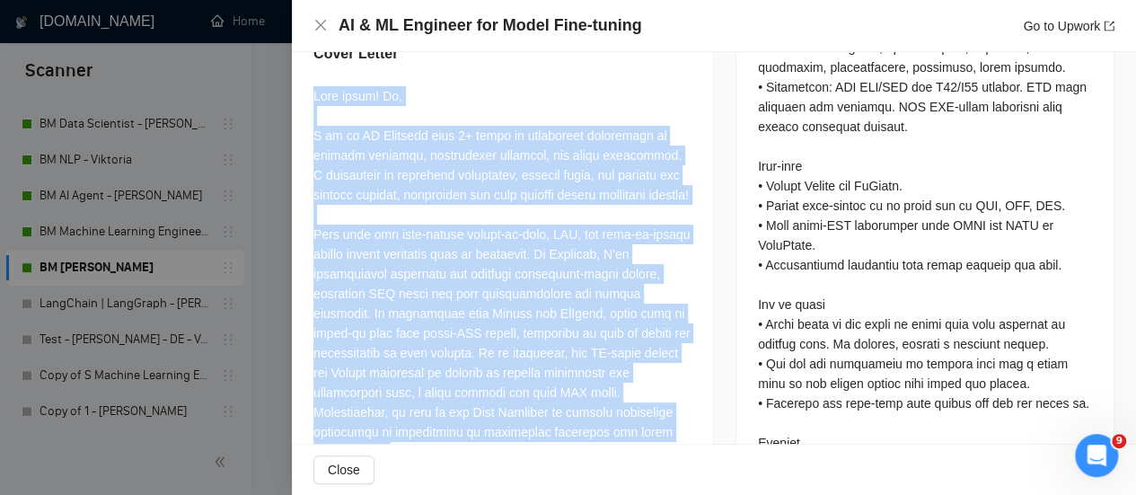
drag, startPoint x: 415, startPoint y: 272, endPoint x: 299, endPoint y: 92, distance: 214.6
click at [299, 92] on div "Link a recent fine-tune you led (STT/LLM/TTS): base model, GPUs, method ([PERSO…" at bounding box center [502, 68] width 421 height 1200
copy div "Best match! Hi, I am an ML Engineer with 3+ years of commercial experience in m…"
